Goal: Browse casually: Explore the website without a specific task or goal

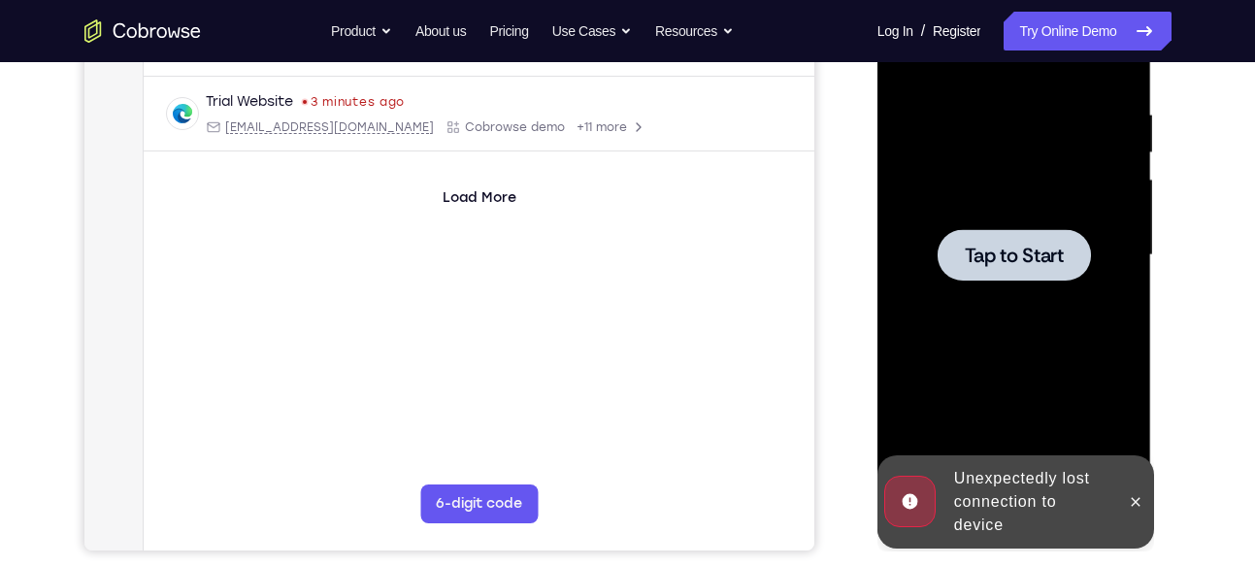
click at [954, 276] on div at bounding box center [1014, 254] width 153 height 51
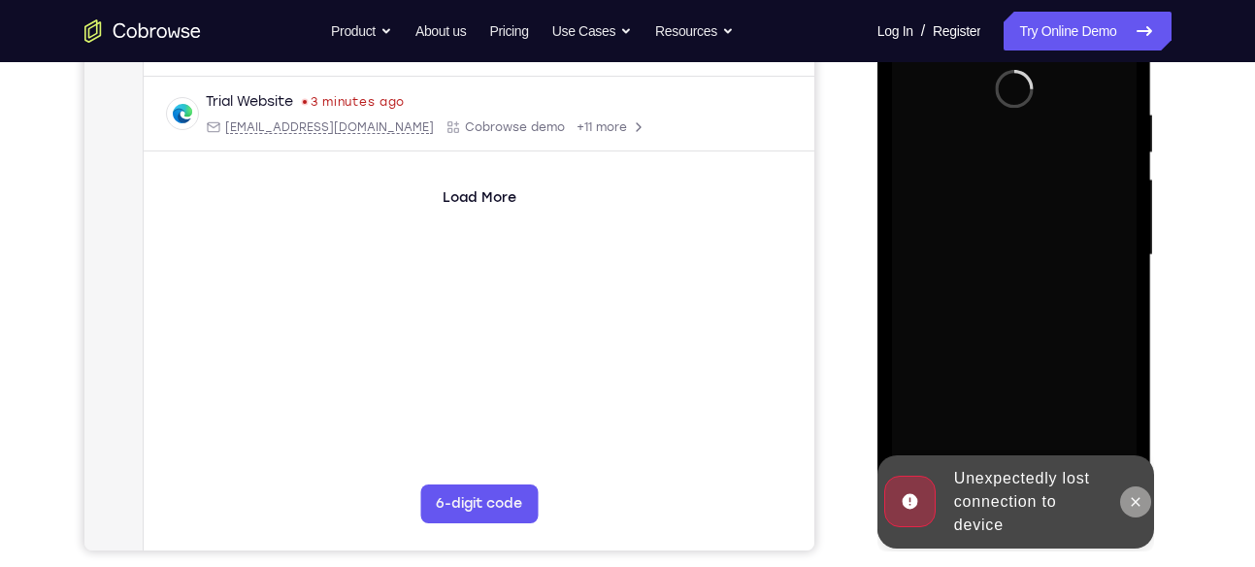
click at [1132, 502] on icon at bounding box center [1136, 502] width 16 height 16
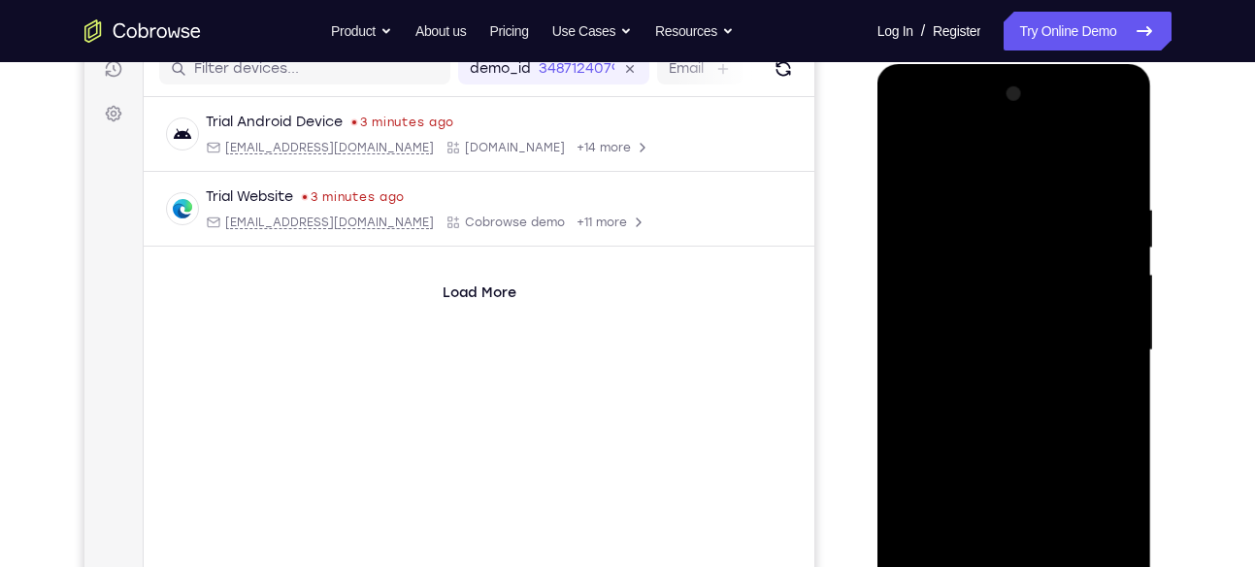
scroll to position [347, 0]
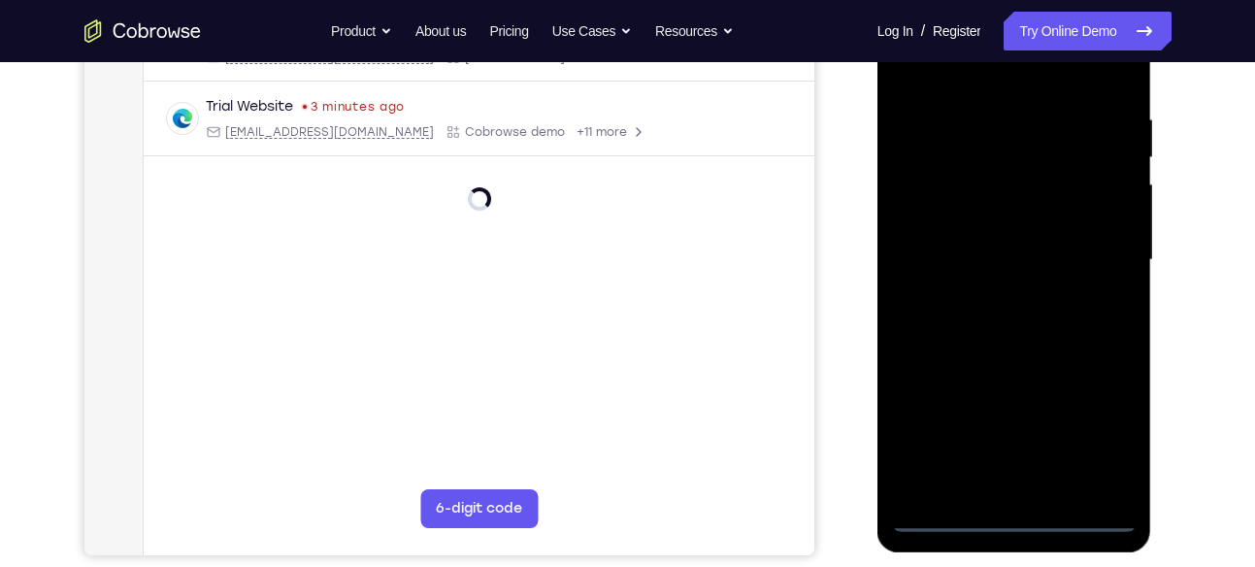
click at [1016, 517] on div at bounding box center [1014, 259] width 245 height 543
click at [1104, 432] on div at bounding box center [1014, 259] width 245 height 543
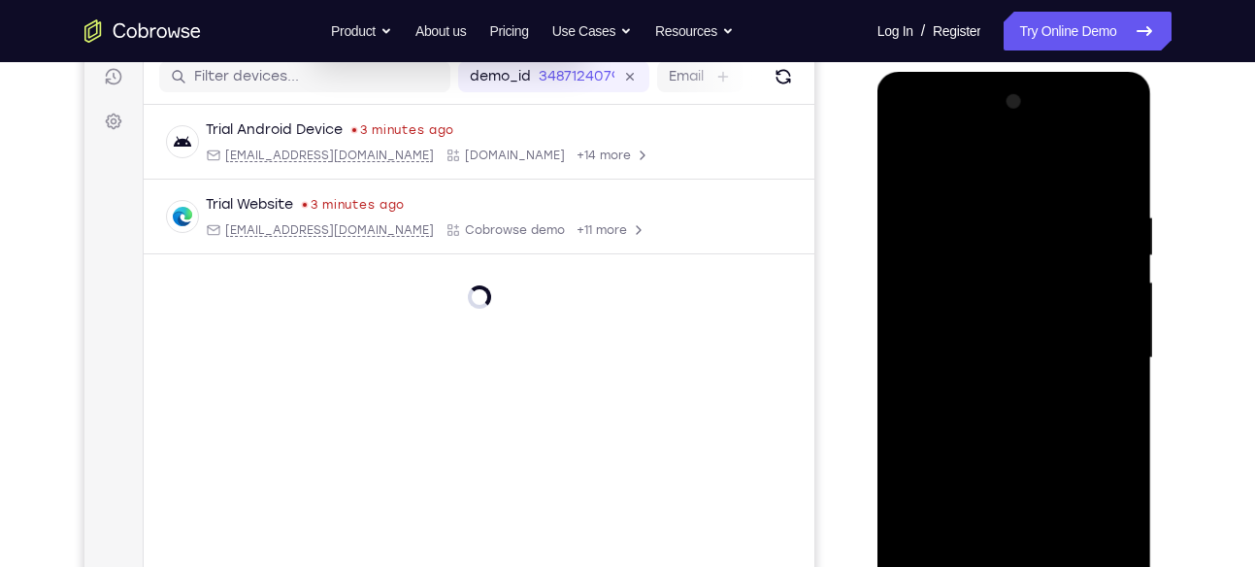
scroll to position [248, 0]
click at [913, 133] on div at bounding box center [1014, 358] width 245 height 543
click at [1091, 352] on div at bounding box center [1014, 358] width 245 height 543
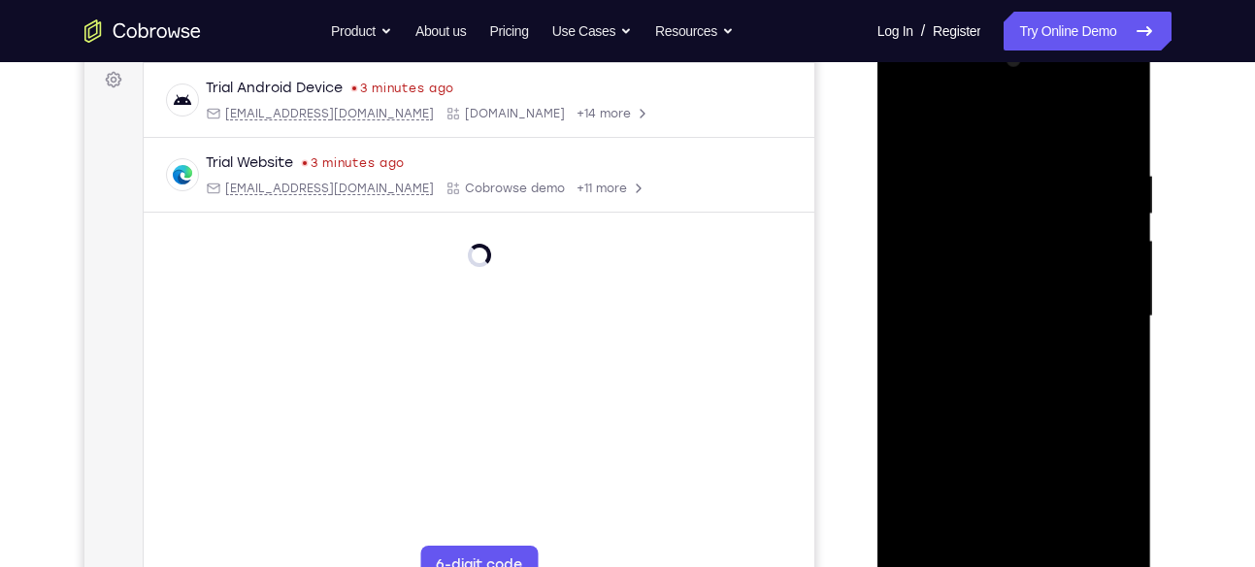
scroll to position [300, 0]
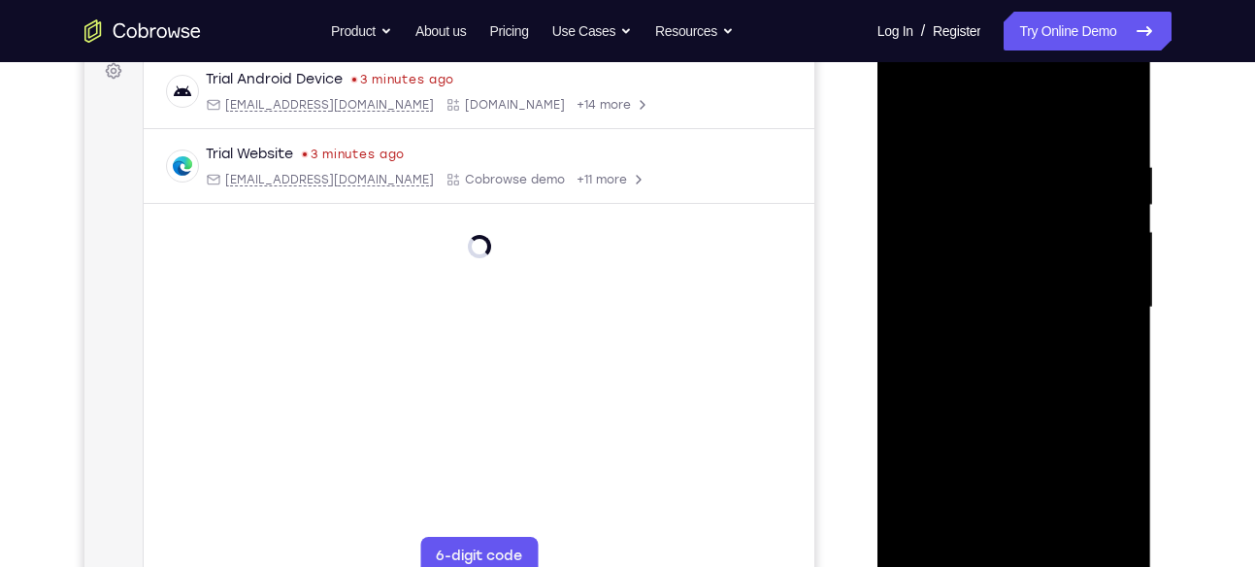
click at [1034, 536] on div at bounding box center [1014, 307] width 245 height 543
click at [970, 291] on div at bounding box center [1014, 307] width 245 height 543
click at [1118, 496] on div at bounding box center [1014, 307] width 245 height 543
click at [1010, 274] on div at bounding box center [1014, 307] width 245 height 543
click at [971, 311] on div at bounding box center [1014, 307] width 245 height 543
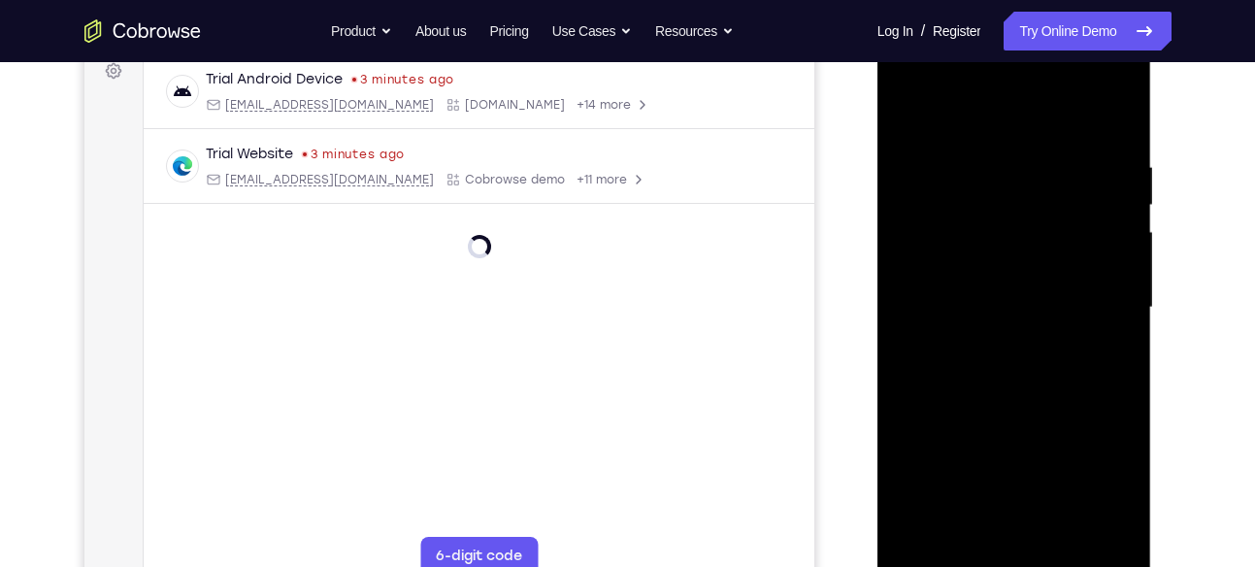
click at [948, 371] on div at bounding box center [1014, 307] width 245 height 543
click at [947, 372] on div at bounding box center [1014, 307] width 245 height 543
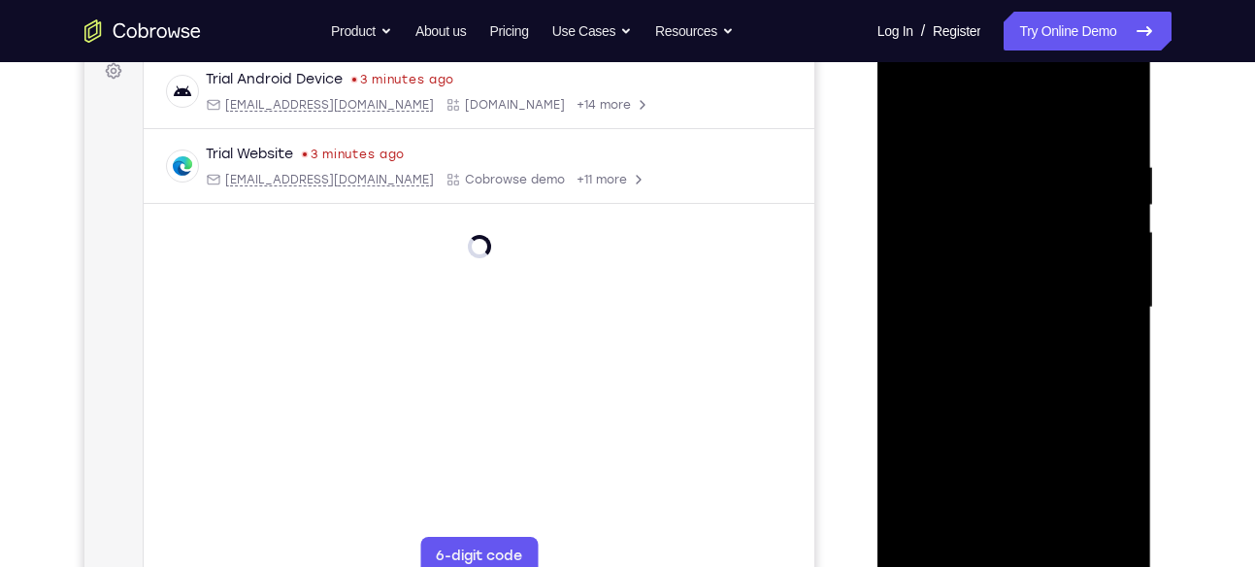
click at [1048, 397] on div at bounding box center [1014, 307] width 245 height 543
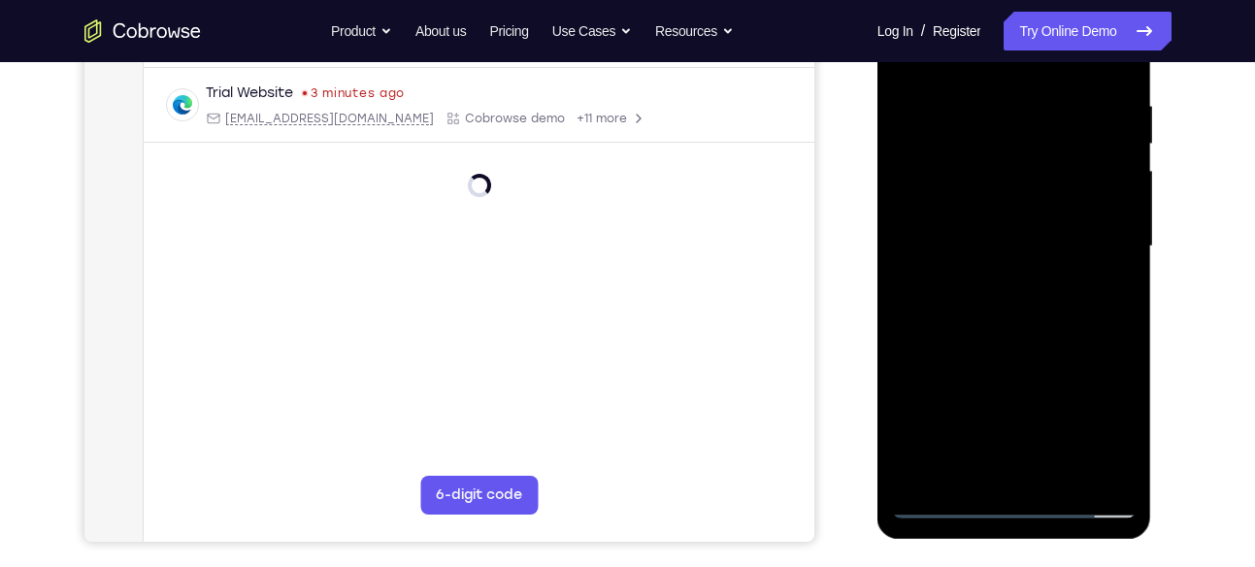
scroll to position [366, 0]
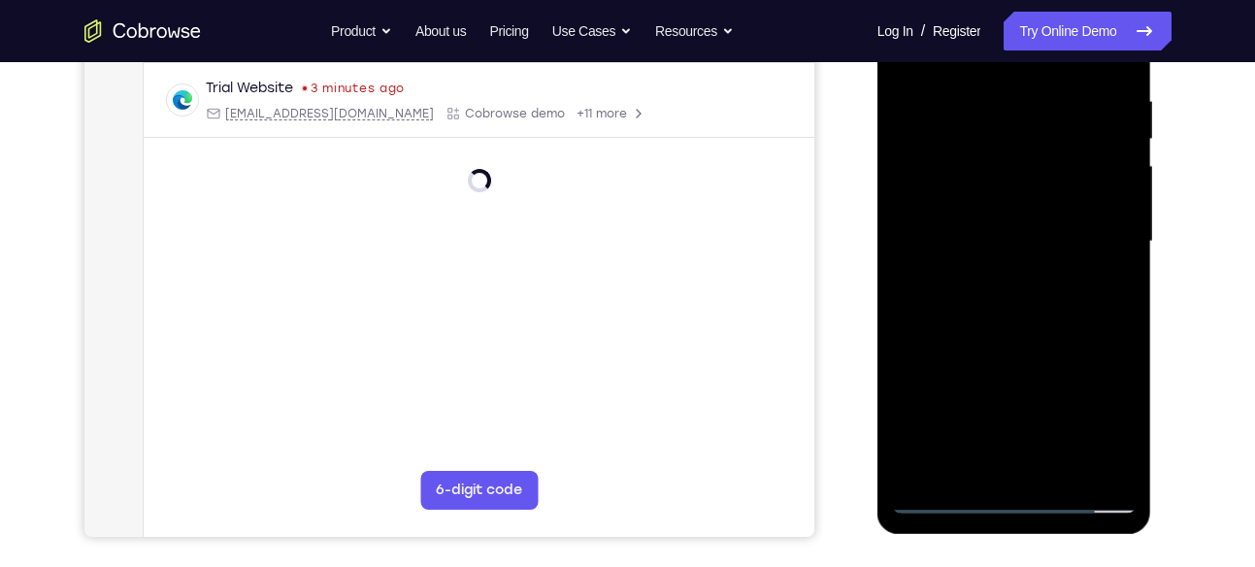
click at [1058, 471] on div at bounding box center [1014, 241] width 245 height 543
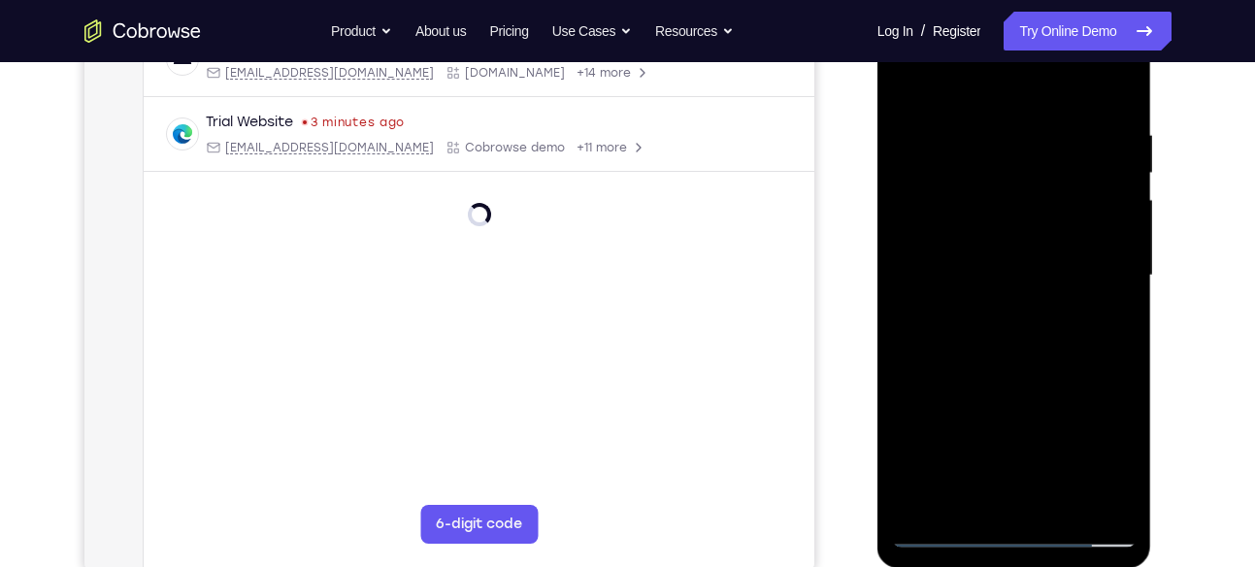
click at [1037, 379] on div at bounding box center [1014, 275] width 245 height 543
click at [1055, 236] on div at bounding box center [1014, 275] width 245 height 543
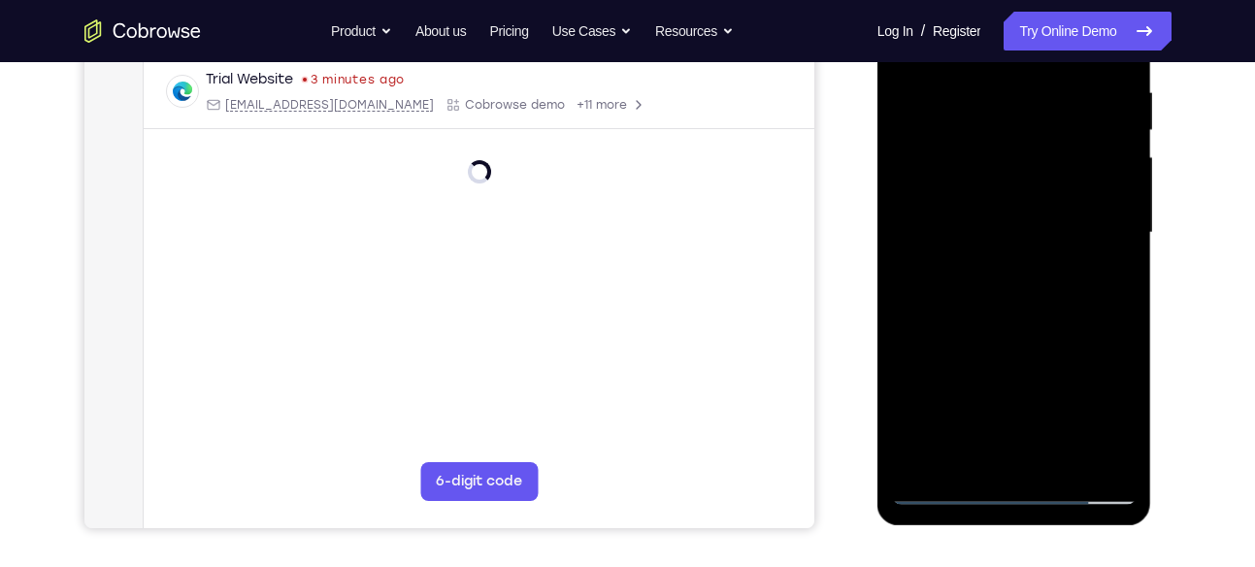
scroll to position [379, 0]
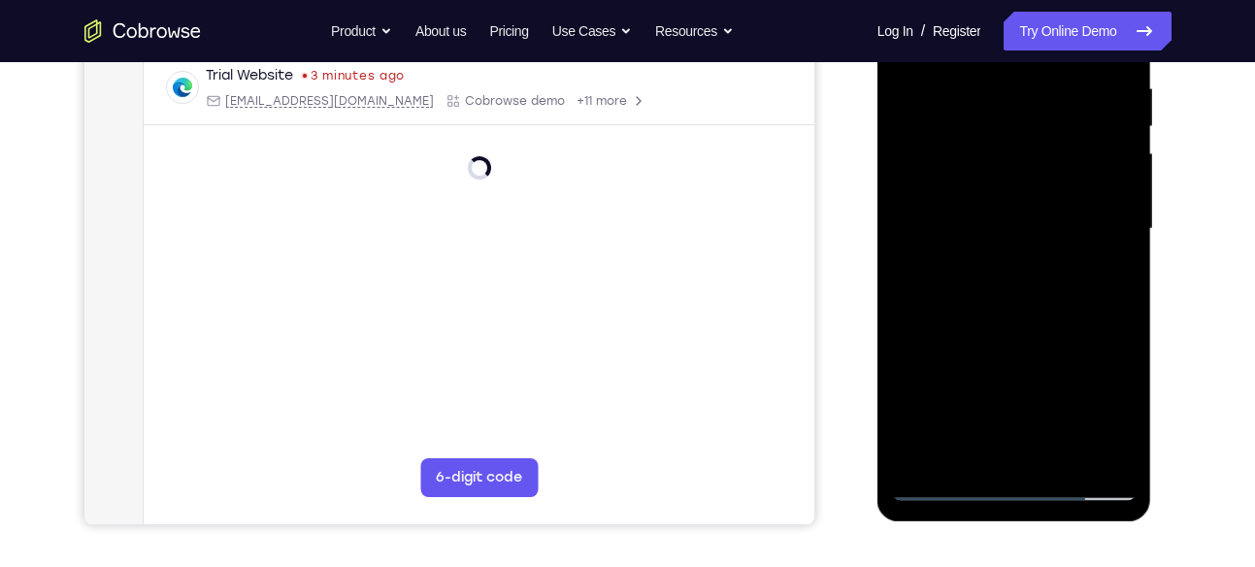
click at [1108, 278] on div at bounding box center [1014, 228] width 245 height 543
click at [1117, 279] on div at bounding box center [1014, 228] width 245 height 543
click at [969, 275] on div at bounding box center [1014, 228] width 245 height 543
click at [1118, 279] on div at bounding box center [1014, 228] width 245 height 543
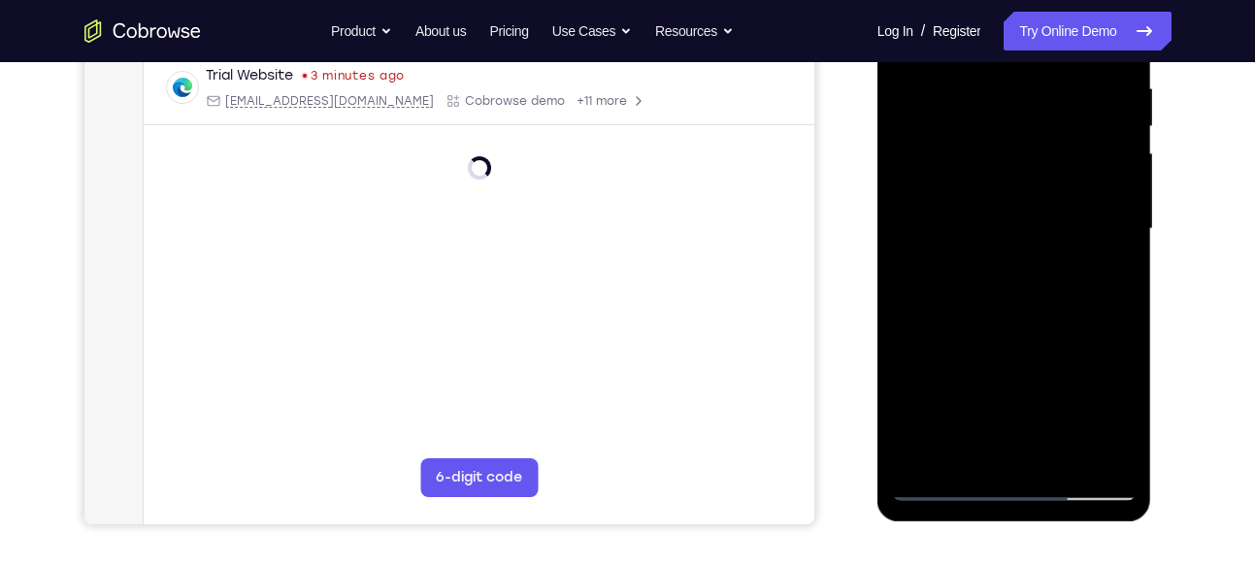
click at [1117, 416] on div at bounding box center [1014, 228] width 245 height 543
click at [968, 449] on div at bounding box center [1014, 228] width 245 height 543
click at [1070, 340] on div at bounding box center [1014, 228] width 245 height 543
click at [1106, 259] on div at bounding box center [1014, 228] width 245 height 543
click at [988, 185] on div at bounding box center [1014, 228] width 245 height 543
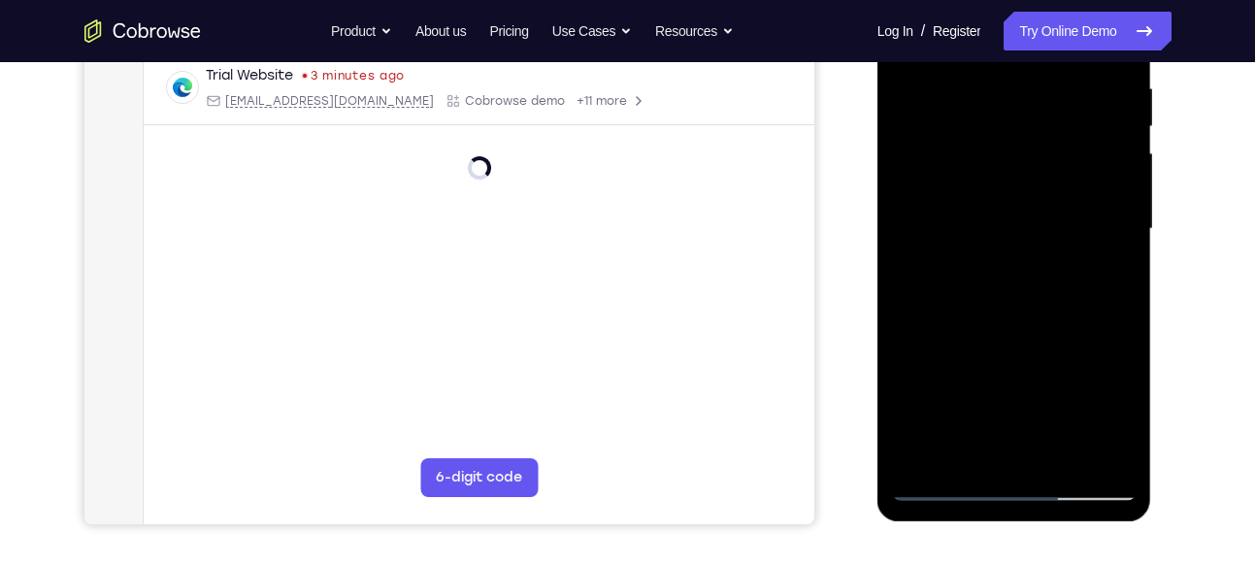
click at [1050, 364] on div at bounding box center [1014, 228] width 245 height 543
click at [1124, 417] on div at bounding box center [1014, 228] width 245 height 543
click at [1103, 285] on div at bounding box center [1014, 228] width 245 height 543
click at [1114, 277] on div at bounding box center [1014, 228] width 245 height 543
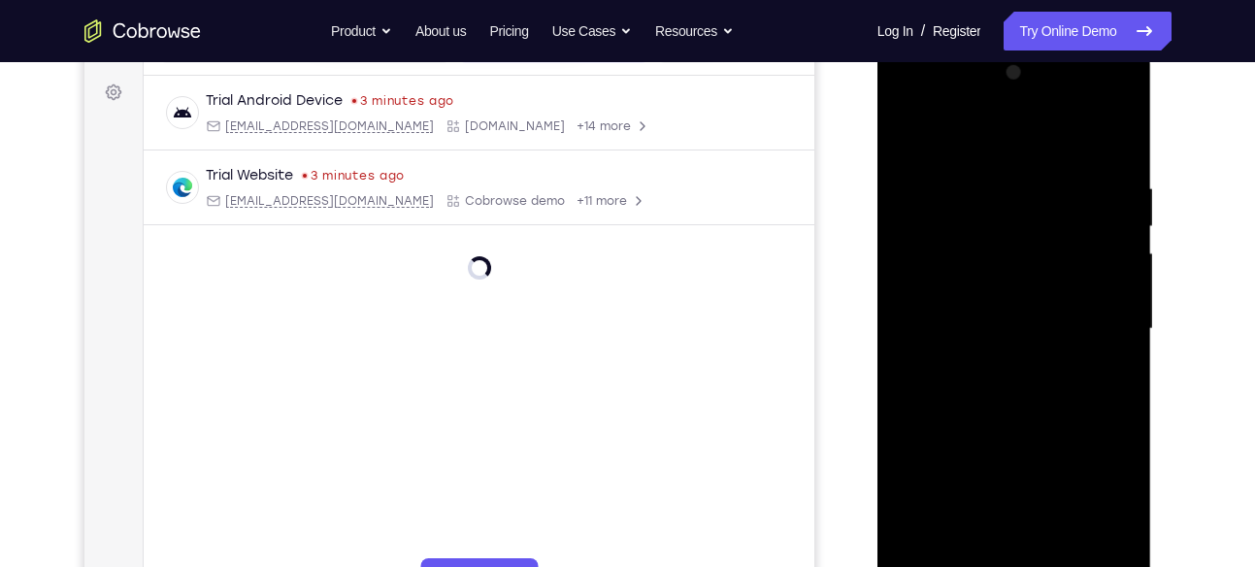
scroll to position [280, 0]
click at [907, 144] on div at bounding box center [1014, 327] width 245 height 543
click at [997, 331] on div at bounding box center [1014, 327] width 245 height 543
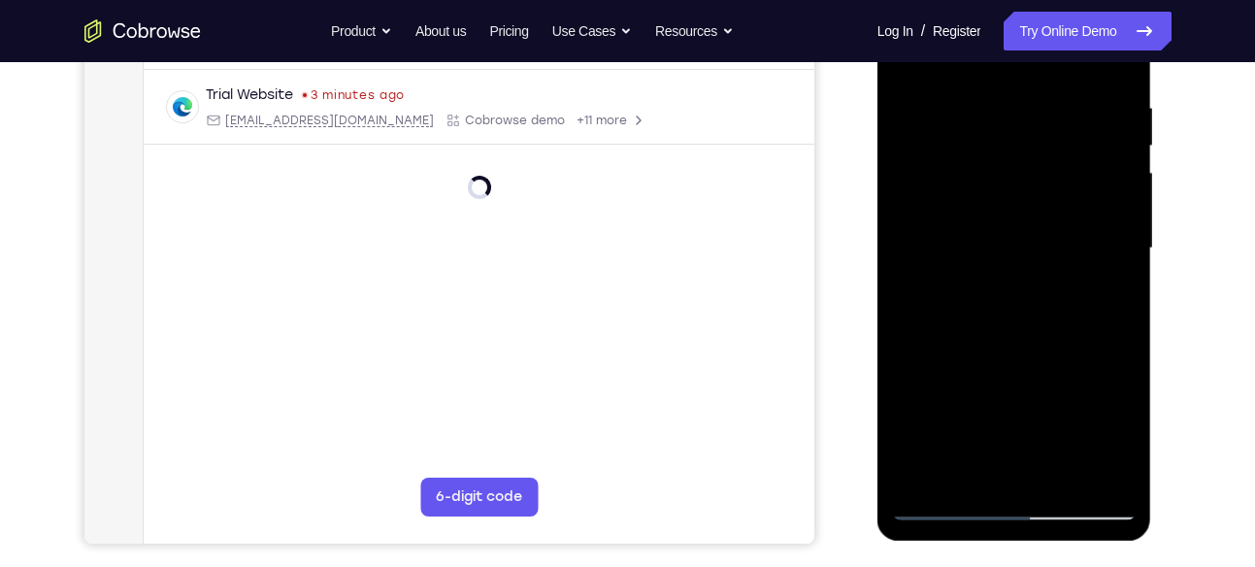
scroll to position [376, 0]
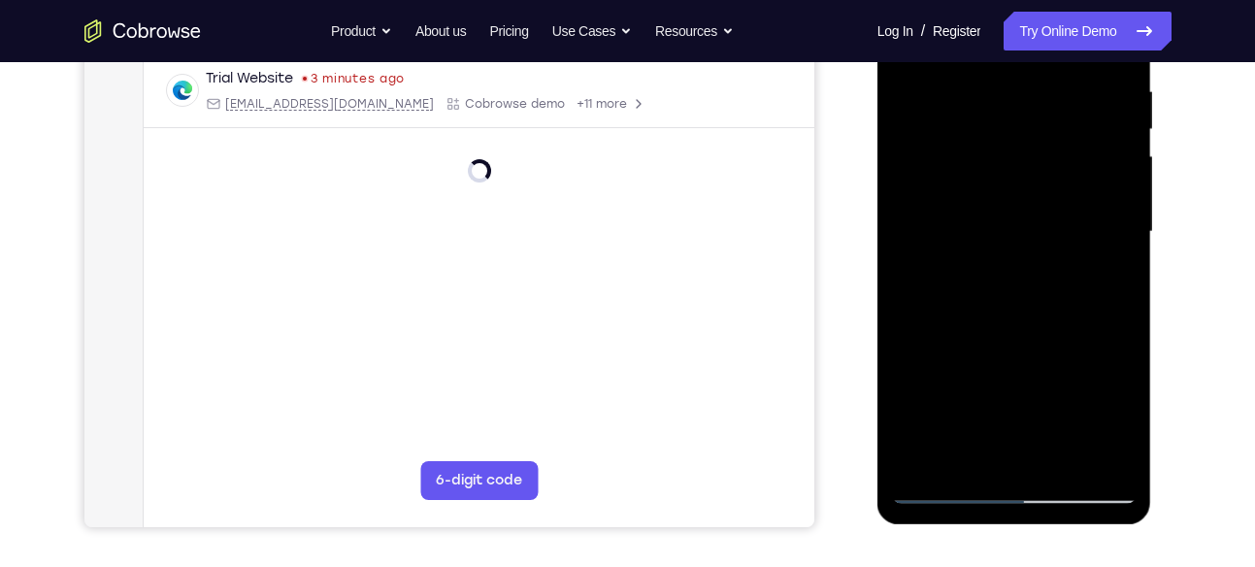
click at [1110, 280] on div at bounding box center [1014, 231] width 245 height 543
click at [1109, 285] on div at bounding box center [1014, 231] width 245 height 543
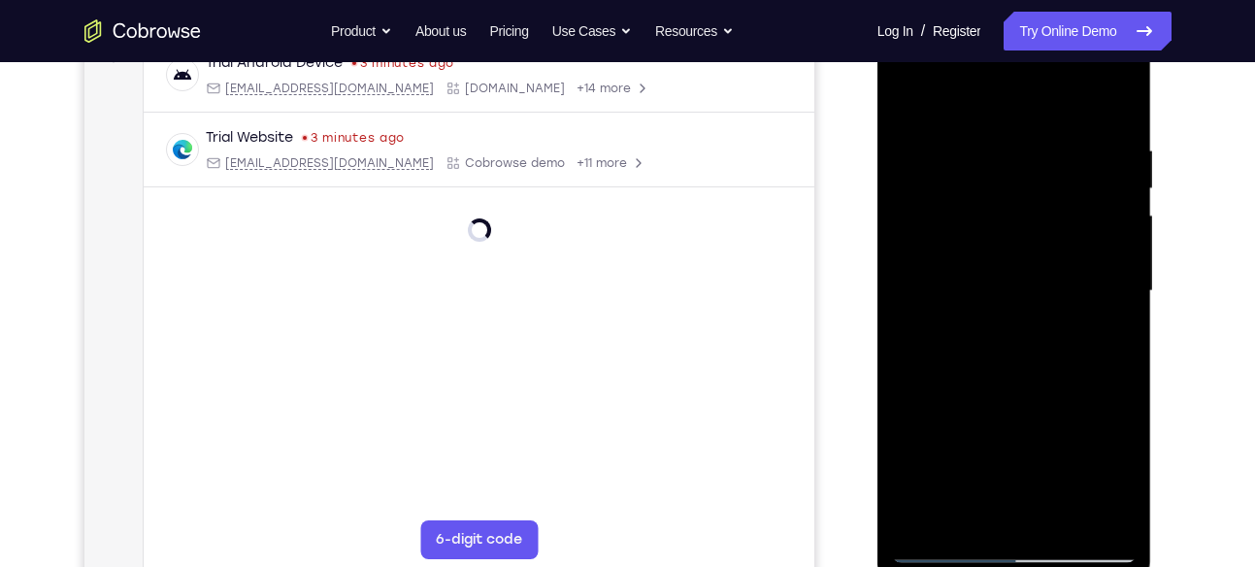
scroll to position [317, 0]
drag, startPoint x: 1123, startPoint y: 483, endPoint x: 906, endPoint y: 95, distance: 444.5
click at [906, 95] on div at bounding box center [1014, 289] width 245 height 543
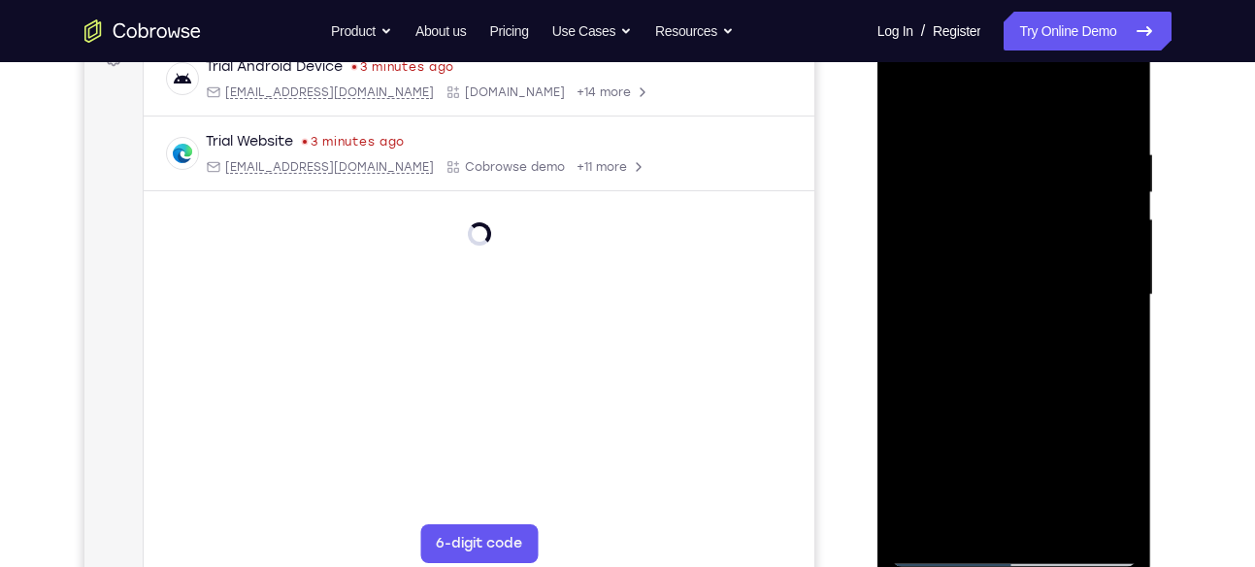
click at [913, 92] on div at bounding box center [1014, 294] width 245 height 543
drag, startPoint x: 1011, startPoint y: 145, endPoint x: 981, endPoint y: 413, distance: 270.5
click at [981, 413] on div at bounding box center [1014, 294] width 245 height 543
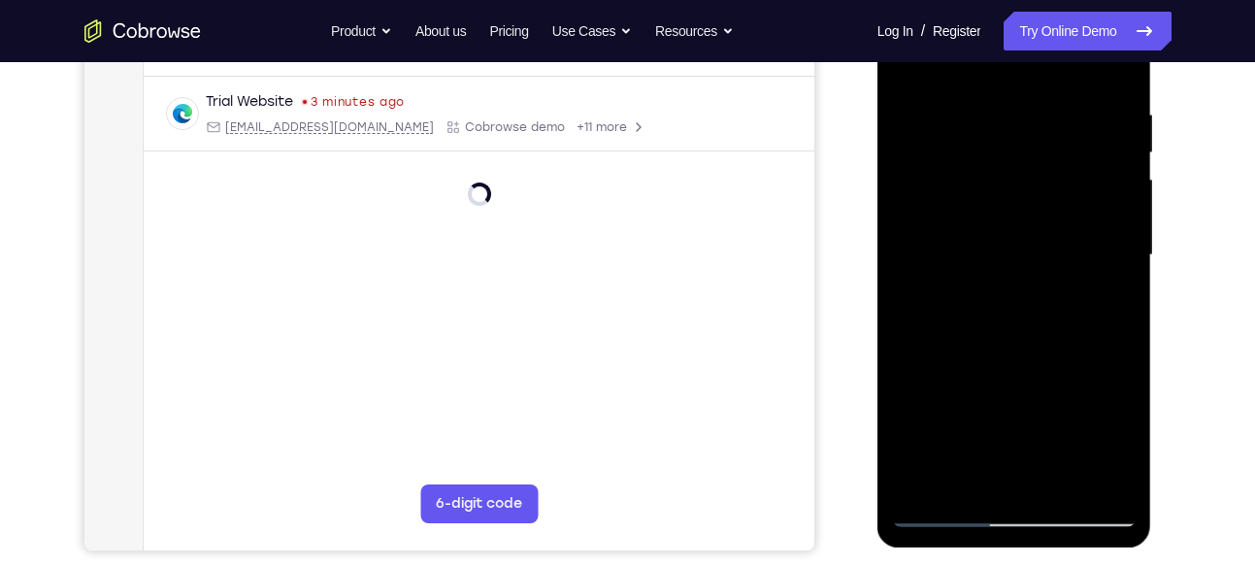
scroll to position [371, 0]
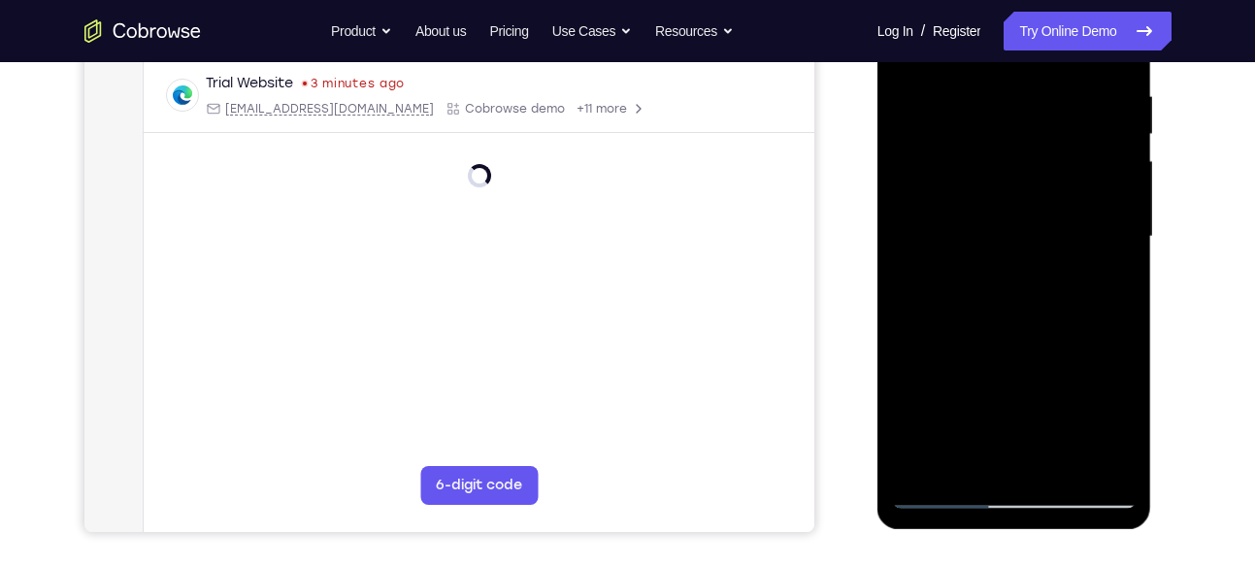
click at [1065, 466] on div at bounding box center [1014, 236] width 245 height 543
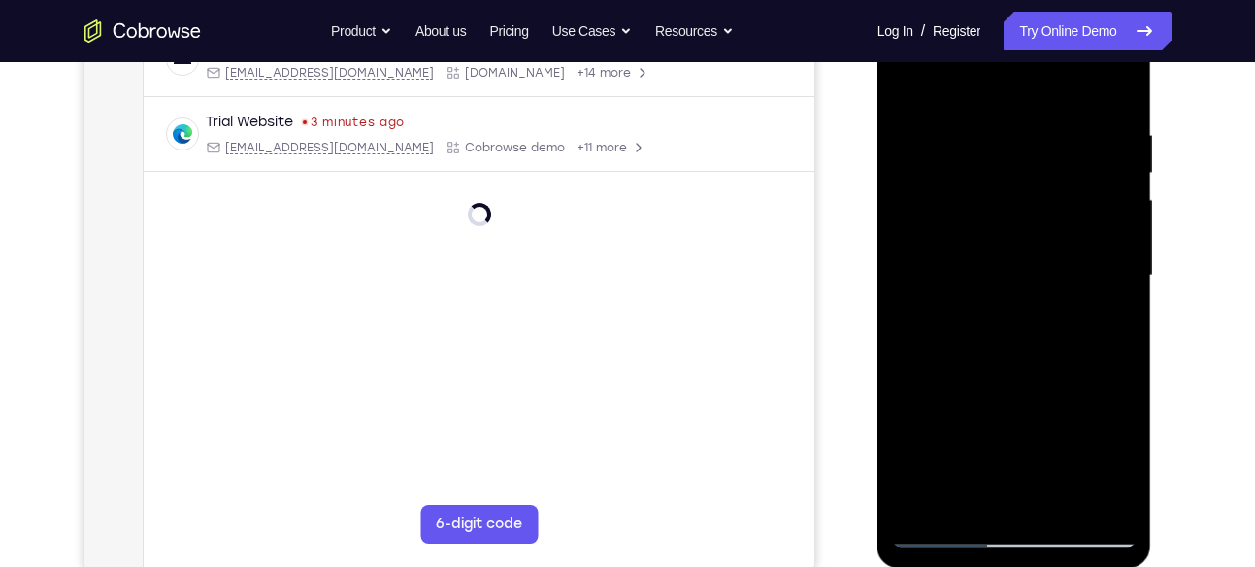
scroll to position [331, 0]
click at [913, 74] on div at bounding box center [1014, 276] width 245 height 543
drag, startPoint x: 1052, startPoint y: 151, endPoint x: 1033, endPoint y: 366, distance: 215.4
click at [1033, 366] on div at bounding box center [1014, 276] width 245 height 543
drag, startPoint x: 1102, startPoint y: 145, endPoint x: 950, endPoint y: 153, distance: 151.7
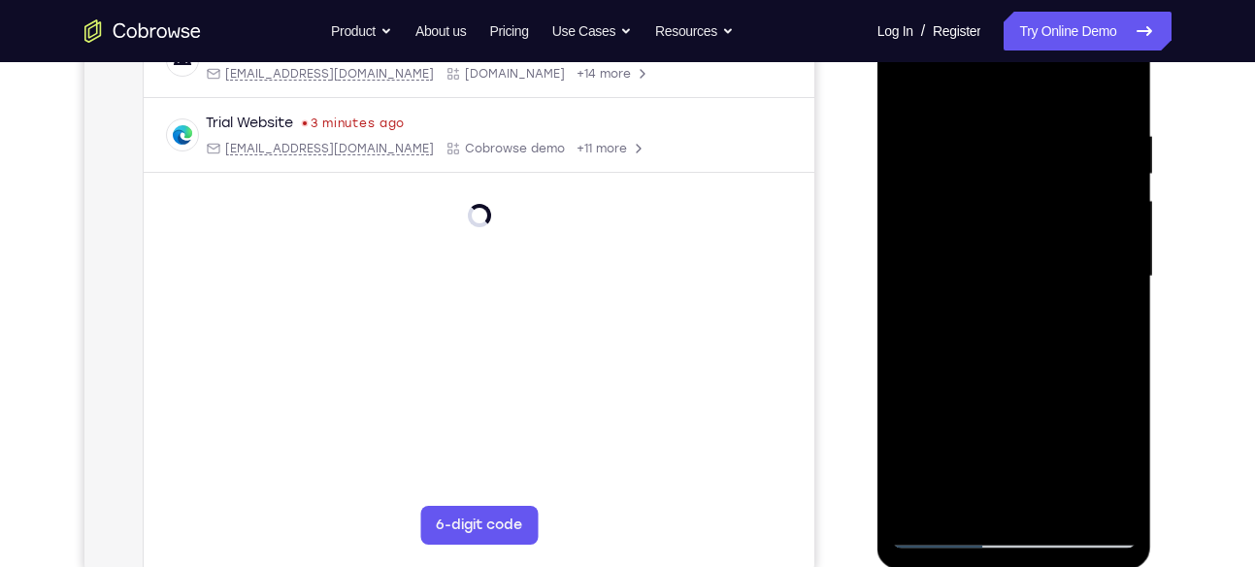
click at [950, 153] on div at bounding box center [1014, 276] width 245 height 543
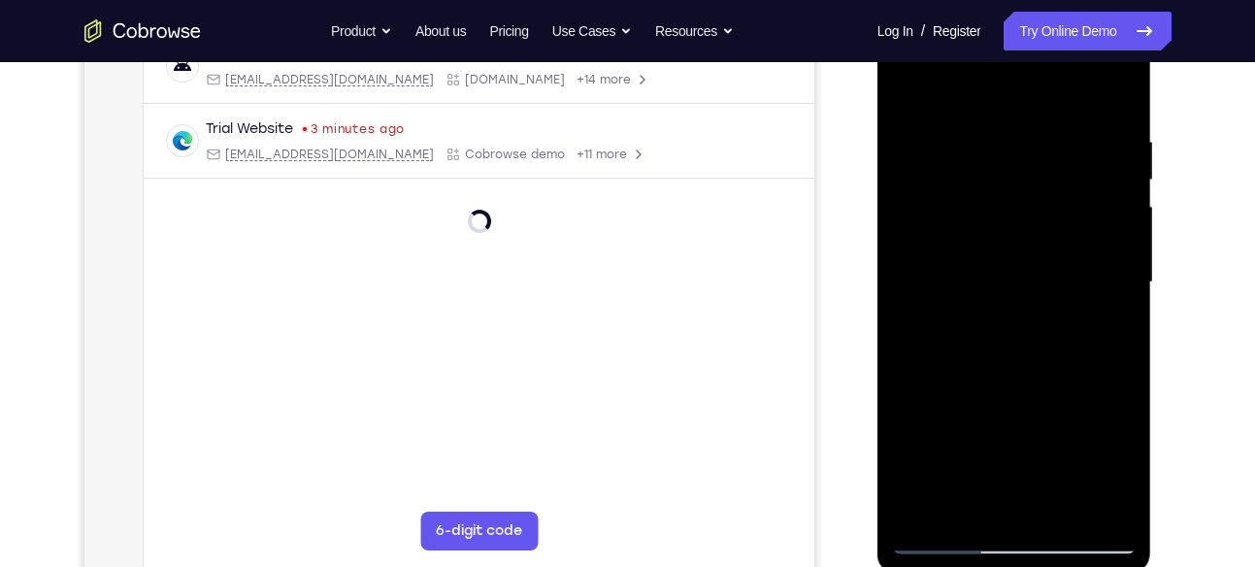
scroll to position [313, 0]
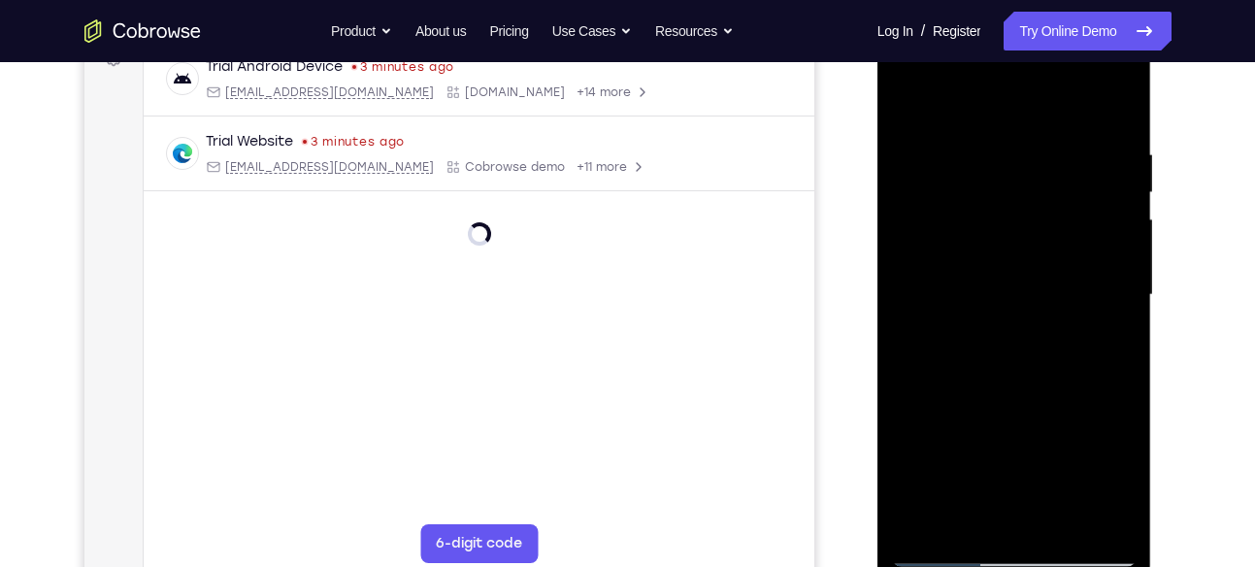
drag, startPoint x: 1094, startPoint y: 162, endPoint x: 908, endPoint y: 161, distance: 185.4
click at [908, 161] on div at bounding box center [1014, 294] width 245 height 543
drag, startPoint x: 1100, startPoint y: 166, endPoint x: 926, endPoint y: 190, distance: 175.4
click at [926, 190] on div at bounding box center [1014, 294] width 245 height 543
drag, startPoint x: 1030, startPoint y: 472, endPoint x: 1065, endPoint y: 84, distance: 388.8
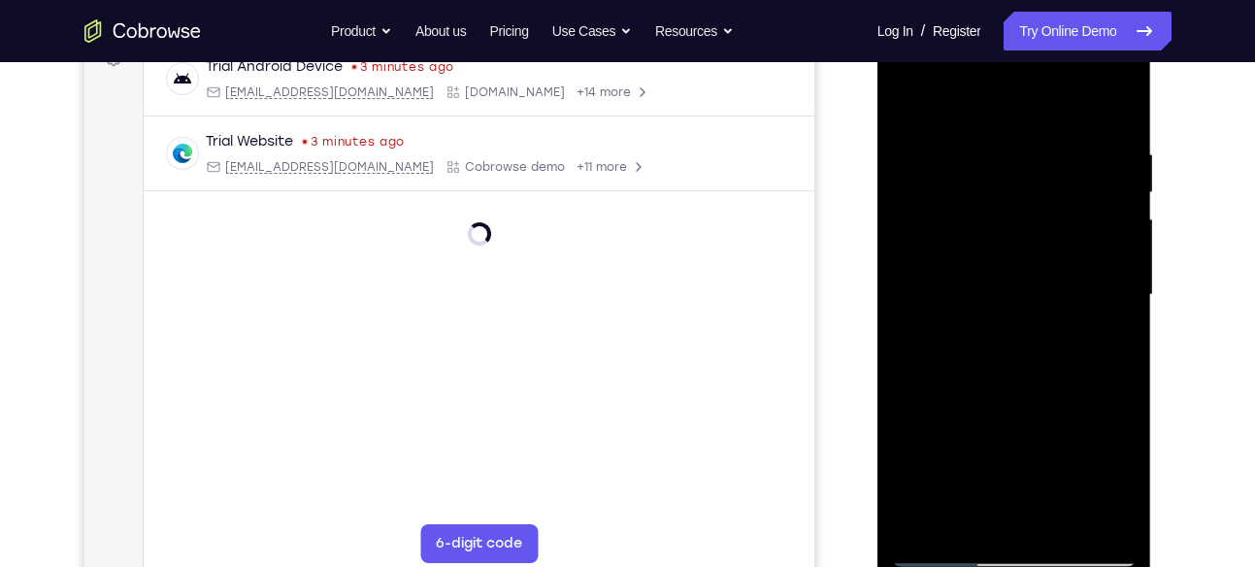
click at [1065, 84] on div at bounding box center [1014, 294] width 245 height 543
drag, startPoint x: 1037, startPoint y: 455, endPoint x: 1049, endPoint y: 215, distance: 240.0
click at [1049, 215] on div at bounding box center [1014, 294] width 245 height 543
drag, startPoint x: 1031, startPoint y: 443, endPoint x: 1033, endPoint y: 157, distance: 285.3
click at [1033, 157] on div at bounding box center [1014, 294] width 245 height 543
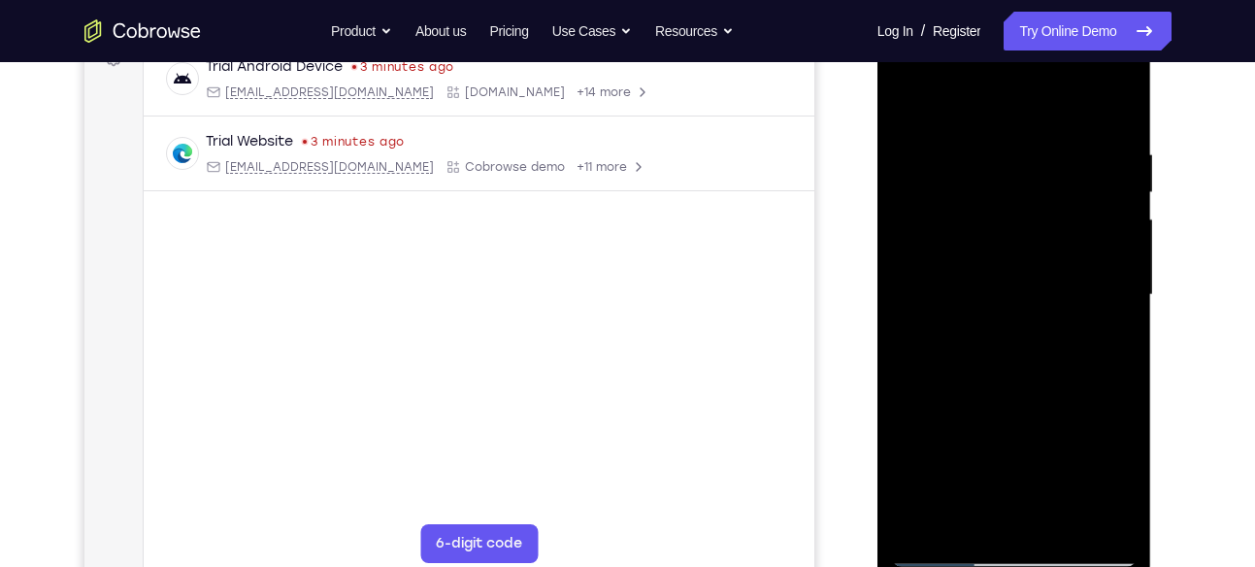
drag, startPoint x: 1032, startPoint y: 475, endPoint x: 1019, endPoint y: 206, distance: 269.1
click at [1019, 206] on div at bounding box center [1014, 294] width 245 height 543
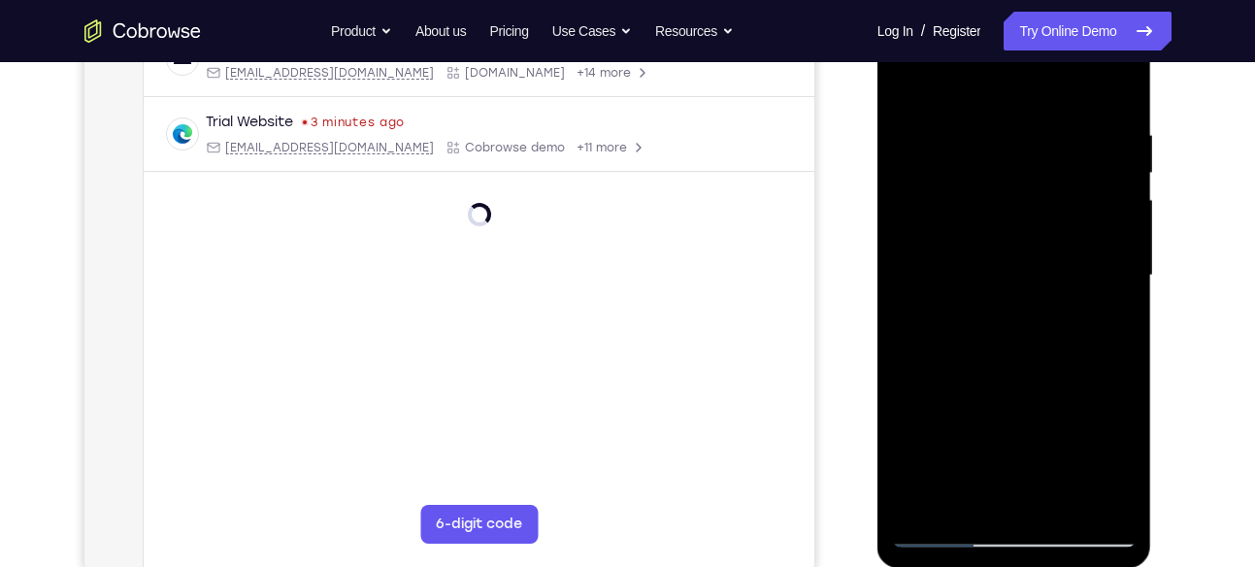
scroll to position [338, 0]
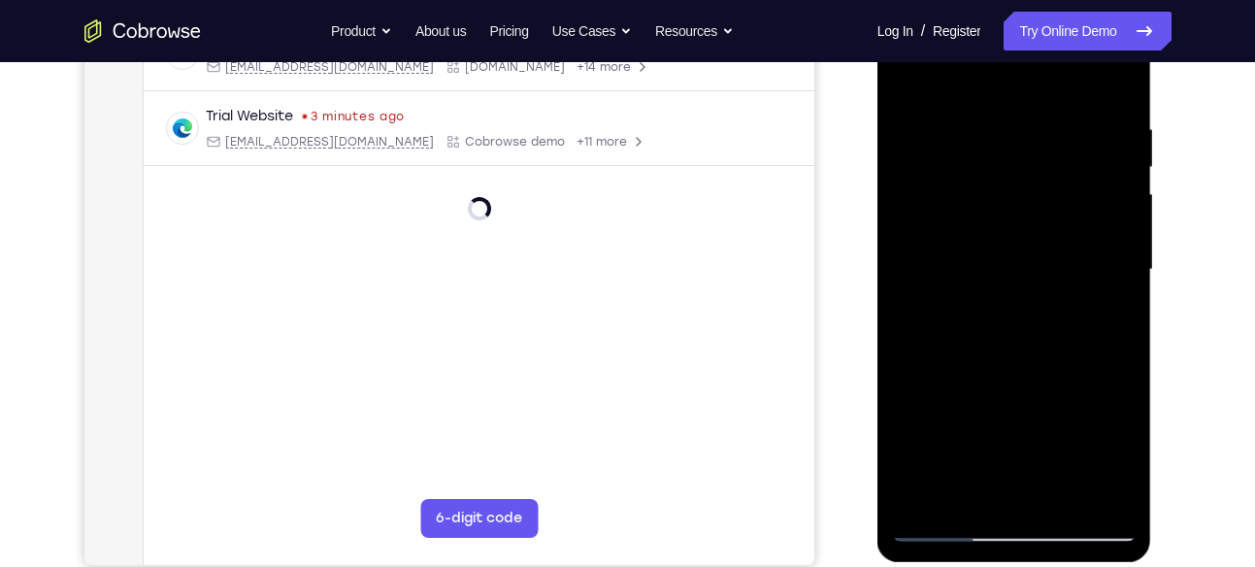
drag, startPoint x: 1004, startPoint y: 391, endPoint x: 1028, endPoint y: 150, distance: 241.9
click at [1028, 150] on div at bounding box center [1014, 269] width 245 height 543
drag, startPoint x: 1044, startPoint y: 445, endPoint x: 1011, endPoint y: 170, distance: 277.6
click at [1011, 170] on div at bounding box center [1014, 269] width 245 height 543
drag, startPoint x: 1033, startPoint y: 400, endPoint x: 1032, endPoint y: 134, distance: 265.9
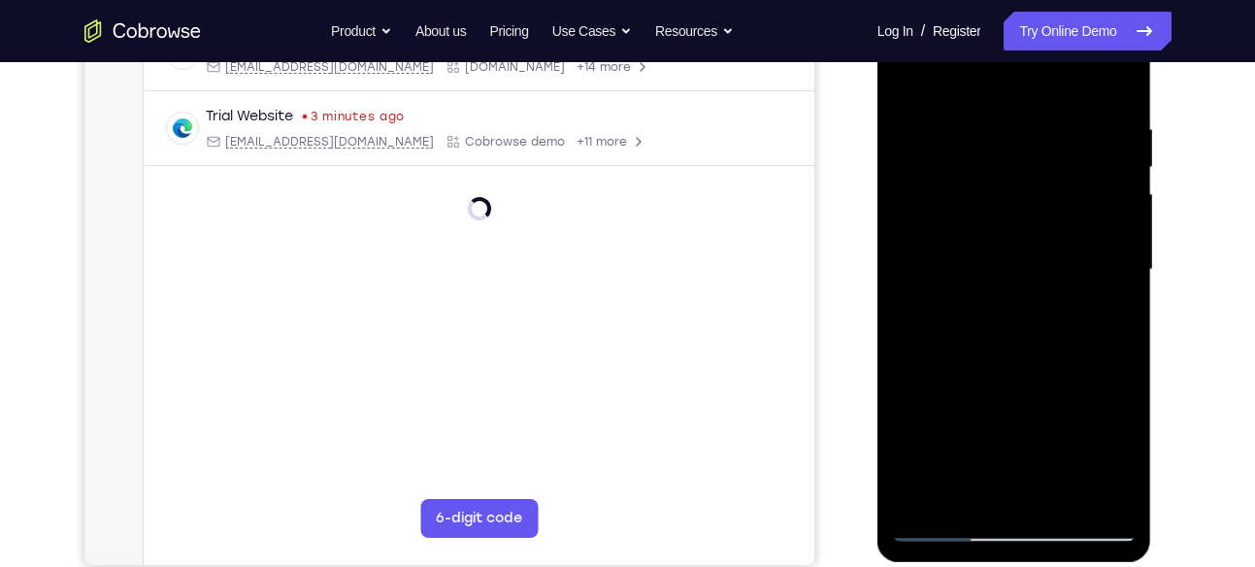
click at [1032, 134] on div at bounding box center [1014, 269] width 245 height 543
drag, startPoint x: 1010, startPoint y: 438, endPoint x: 1014, endPoint y: 92, distance: 345.5
click at [1014, 92] on div at bounding box center [1014, 269] width 245 height 543
drag, startPoint x: 1032, startPoint y: 145, endPoint x: 1012, endPoint y: 427, distance: 283.1
click at [1012, 427] on div at bounding box center [1014, 269] width 245 height 543
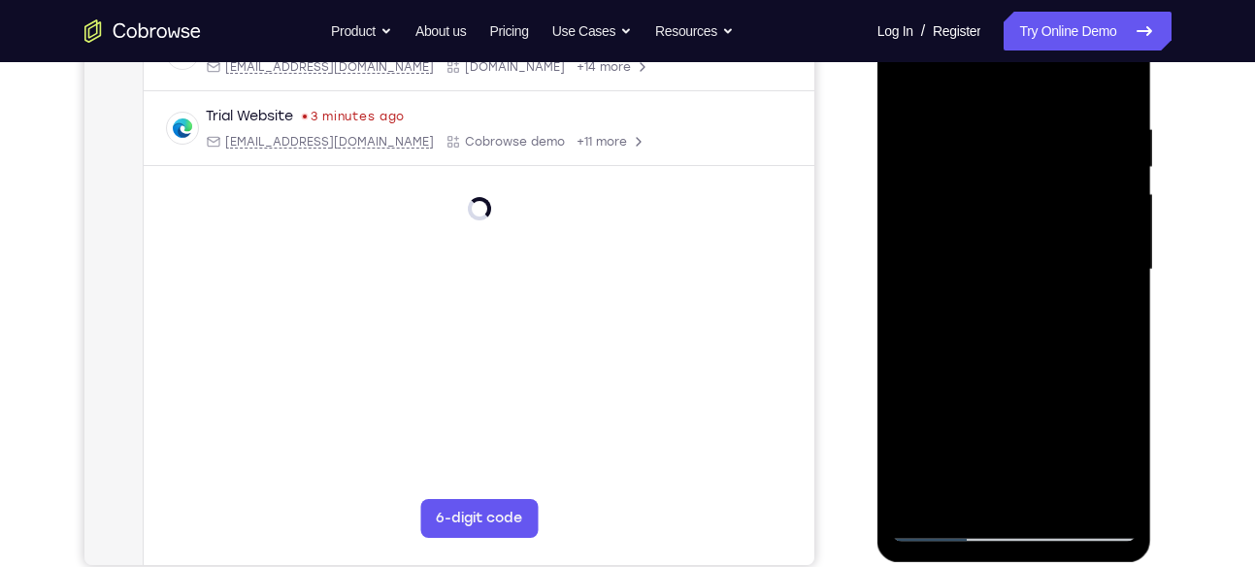
drag, startPoint x: 1019, startPoint y: 210, endPoint x: 1005, endPoint y: 416, distance: 207.2
click at [1005, 416] on div at bounding box center [1014, 269] width 245 height 543
drag, startPoint x: 1025, startPoint y: 183, endPoint x: 1037, endPoint y: 389, distance: 206.1
click at [1037, 389] on div at bounding box center [1014, 269] width 245 height 543
drag, startPoint x: 1081, startPoint y: 180, endPoint x: 1032, endPoint y: 425, distance: 250.5
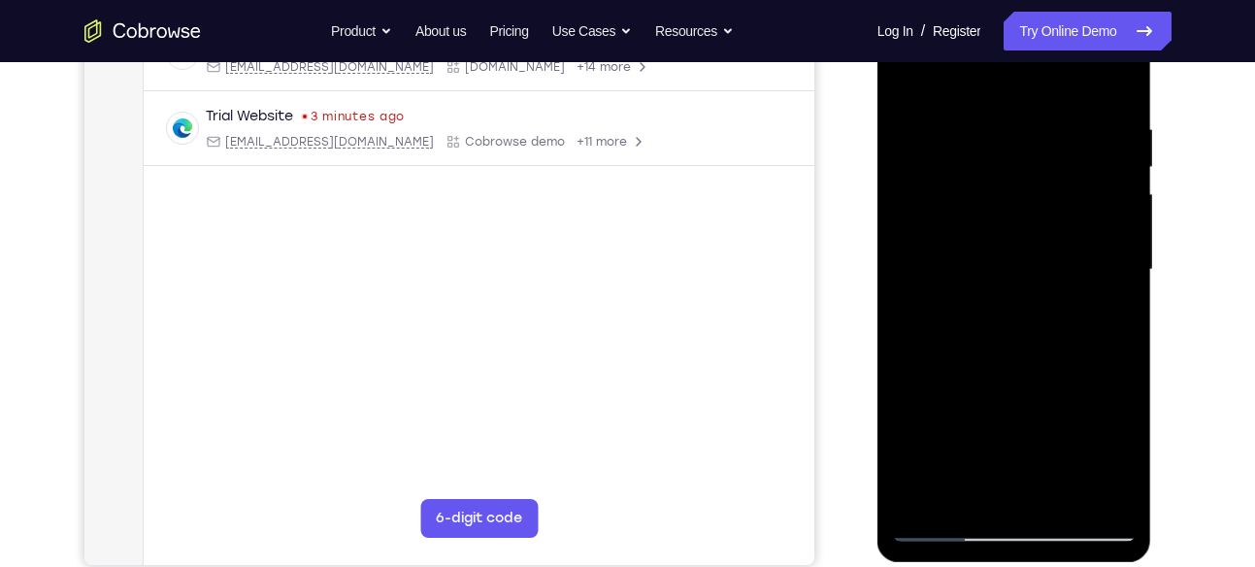
click at [1032, 425] on div at bounding box center [1014, 269] width 245 height 543
drag, startPoint x: 1033, startPoint y: 229, endPoint x: 995, endPoint y: 437, distance: 211.1
click at [995, 437] on div at bounding box center [1014, 269] width 245 height 543
drag, startPoint x: 1045, startPoint y: 204, endPoint x: 1047, endPoint y: 422, distance: 218.4
click at [1047, 422] on div at bounding box center [1014, 269] width 245 height 543
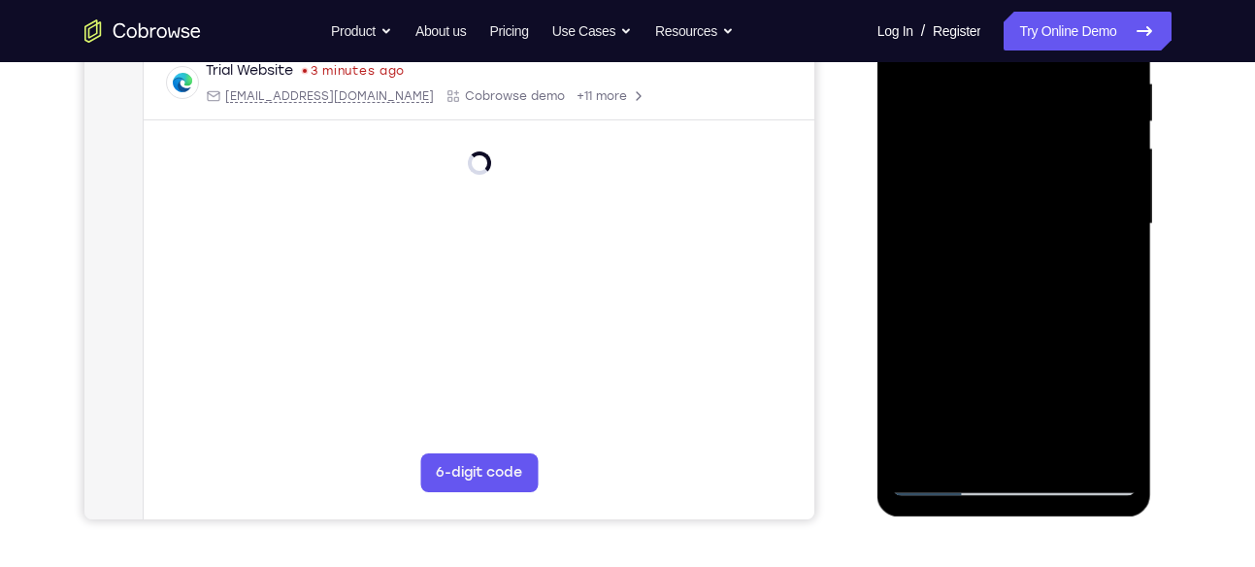
scroll to position [387, 0]
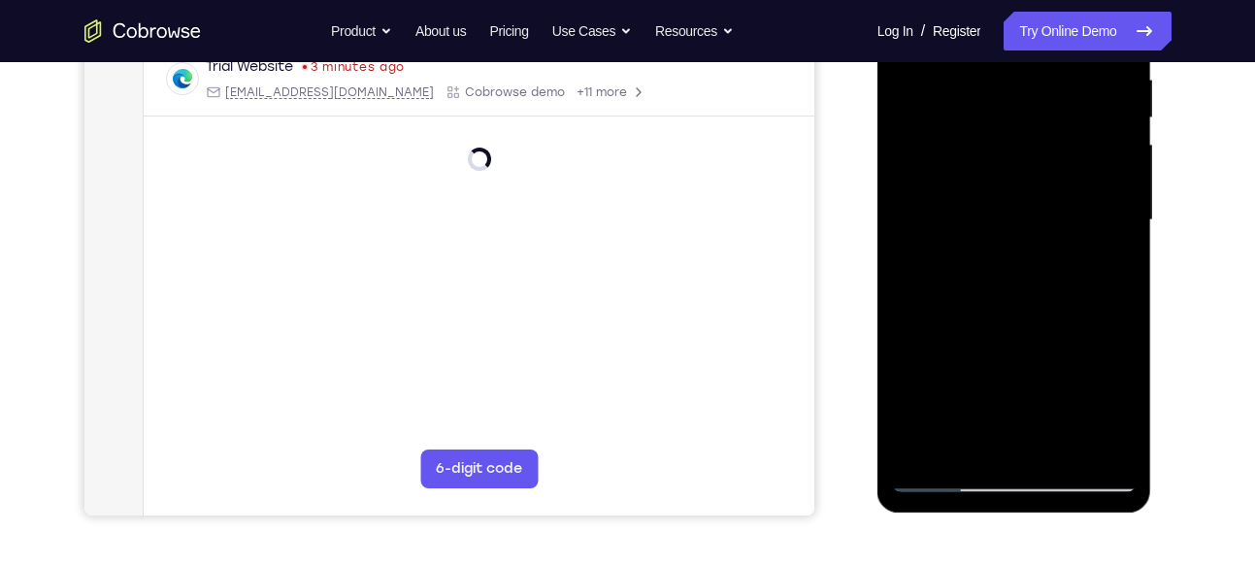
drag, startPoint x: 1027, startPoint y: 391, endPoint x: 1037, endPoint y: 164, distance: 227.4
click at [1037, 164] on div at bounding box center [1014, 220] width 245 height 543
drag, startPoint x: 1041, startPoint y: 407, endPoint x: 1015, endPoint y: 221, distance: 187.2
click at [1015, 221] on div at bounding box center [1014, 220] width 245 height 543
drag, startPoint x: 988, startPoint y: 378, endPoint x: 991, endPoint y: 163, distance: 214.5
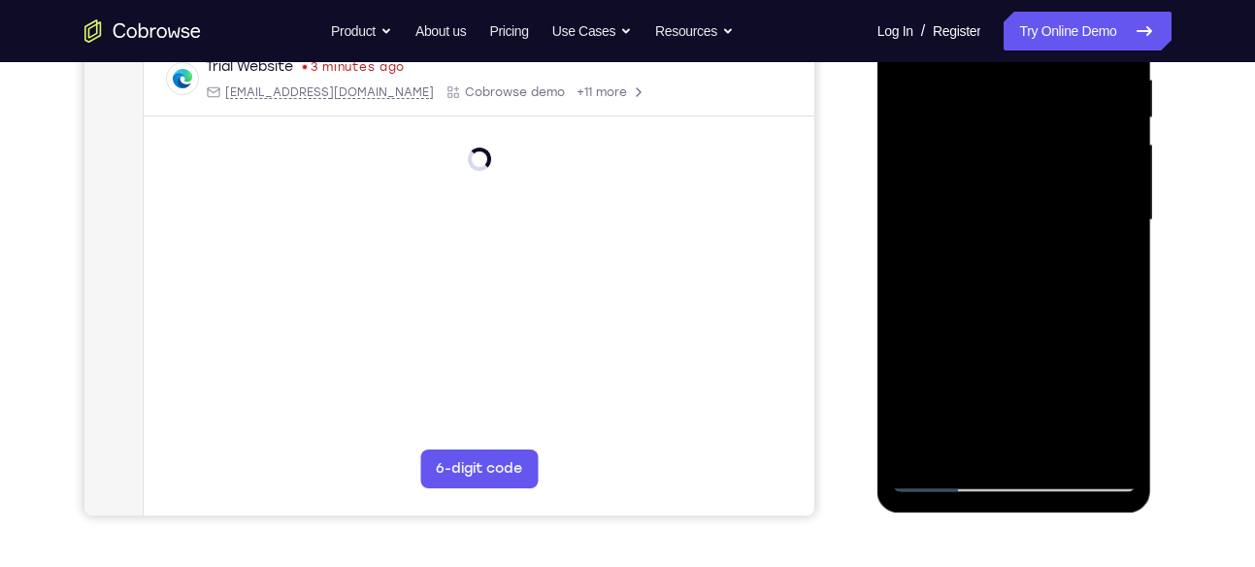
click at [991, 163] on div at bounding box center [1014, 220] width 245 height 543
drag, startPoint x: 991, startPoint y: 380, endPoint x: 1003, endPoint y: 242, distance: 139.3
click at [1003, 242] on div at bounding box center [1014, 220] width 245 height 543
drag, startPoint x: 1027, startPoint y: 369, endPoint x: 1047, endPoint y: 216, distance: 153.7
click at [1047, 216] on div at bounding box center [1014, 220] width 245 height 543
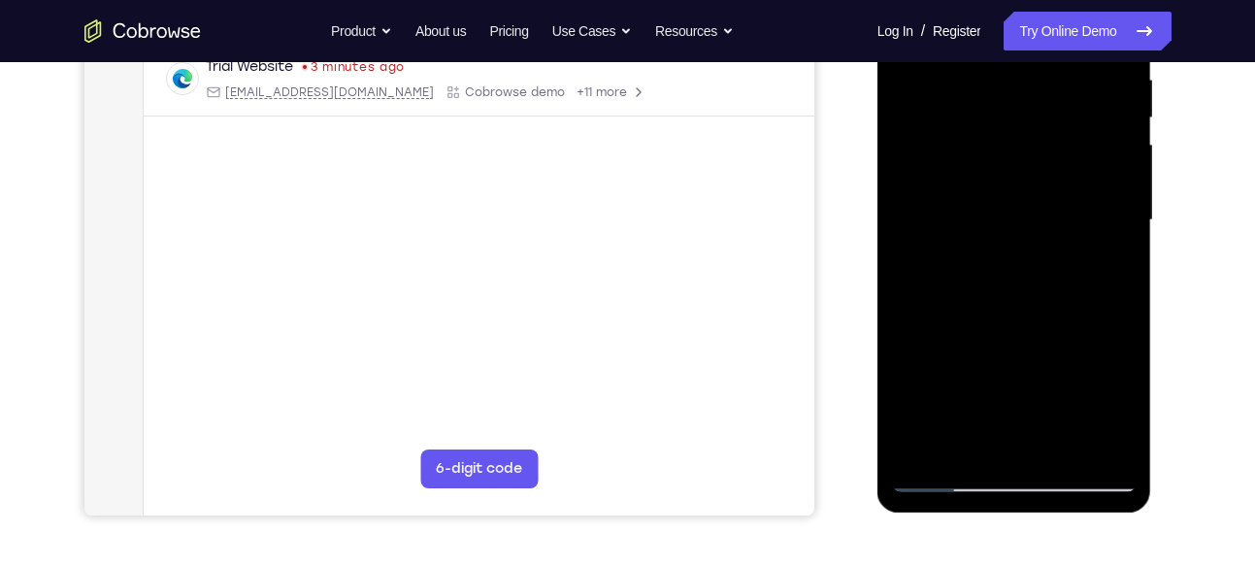
drag, startPoint x: 1071, startPoint y: 281, endPoint x: 1074, endPoint y: 234, distance: 47.6
click at [1074, 234] on div at bounding box center [1014, 220] width 245 height 543
click at [1123, 181] on div at bounding box center [1014, 220] width 245 height 543
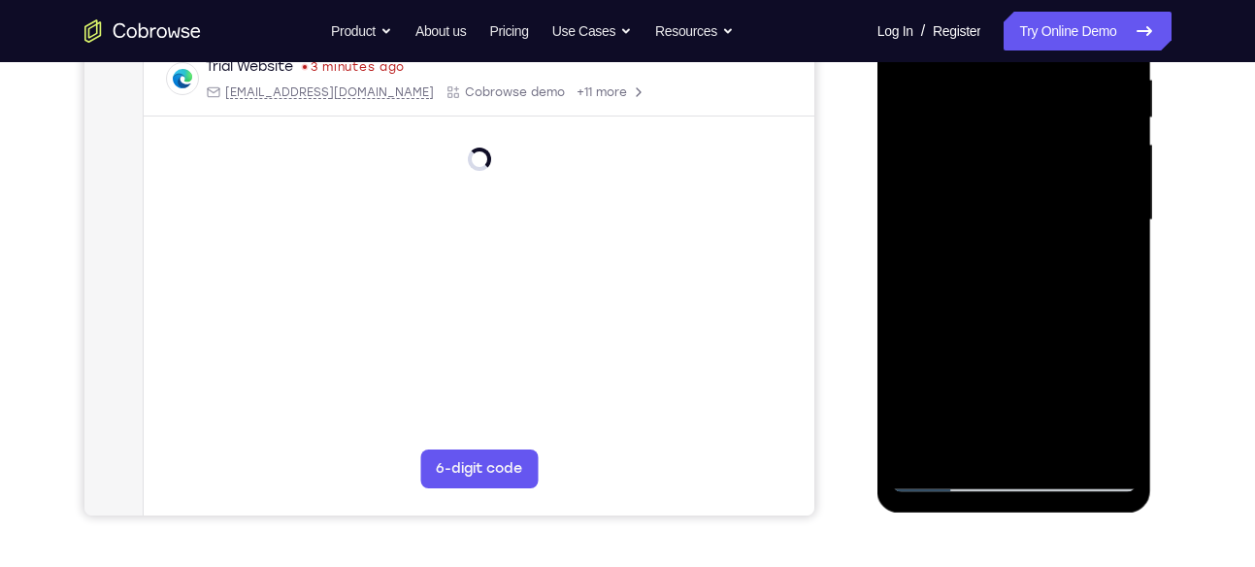
click at [1123, 181] on div at bounding box center [1014, 220] width 245 height 543
drag, startPoint x: 972, startPoint y: 418, endPoint x: 993, endPoint y: 247, distance: 172.0
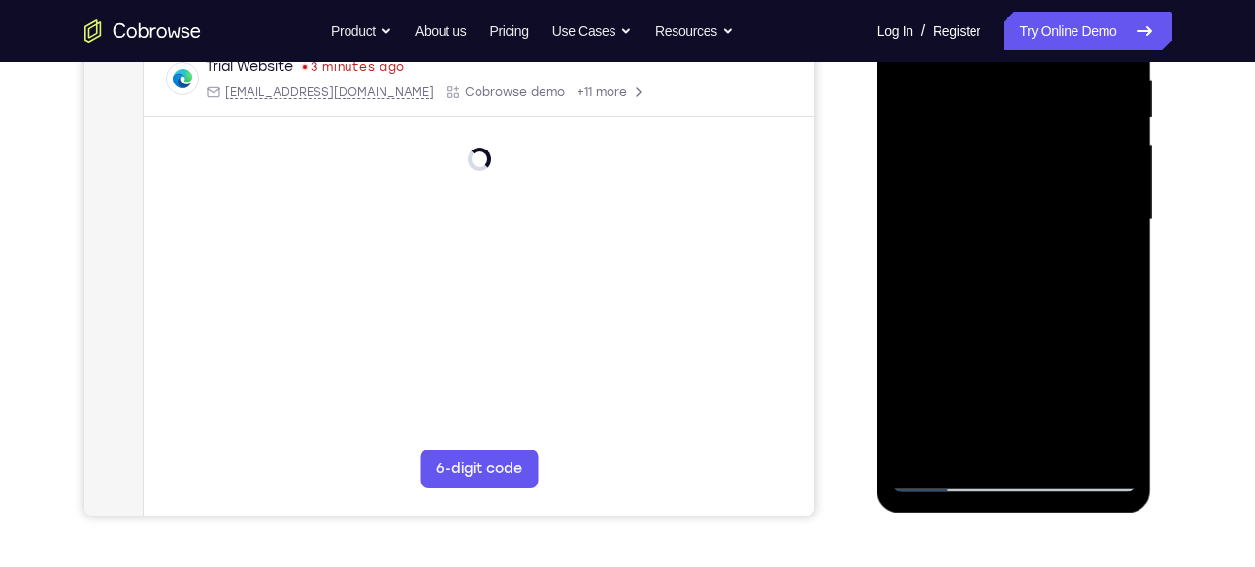
click at [993, 247] on div at bounding box center [1014, 220] width 245 height 543
drag, startPoint x: 1027, startPoint y: 425, endPoint x: 1025, endPoint y: 251, distance: 173.7
click at [1025, 251] on div at bounding box center [1014, 220] width 245 height 543
drag, startPoint x: 984, startPoint y: 396, endPoint x: 992, endPoint y: 129, distance: 267.0
click at [992, 129] on div at bounding box center [1014, 220] width 245 height 543
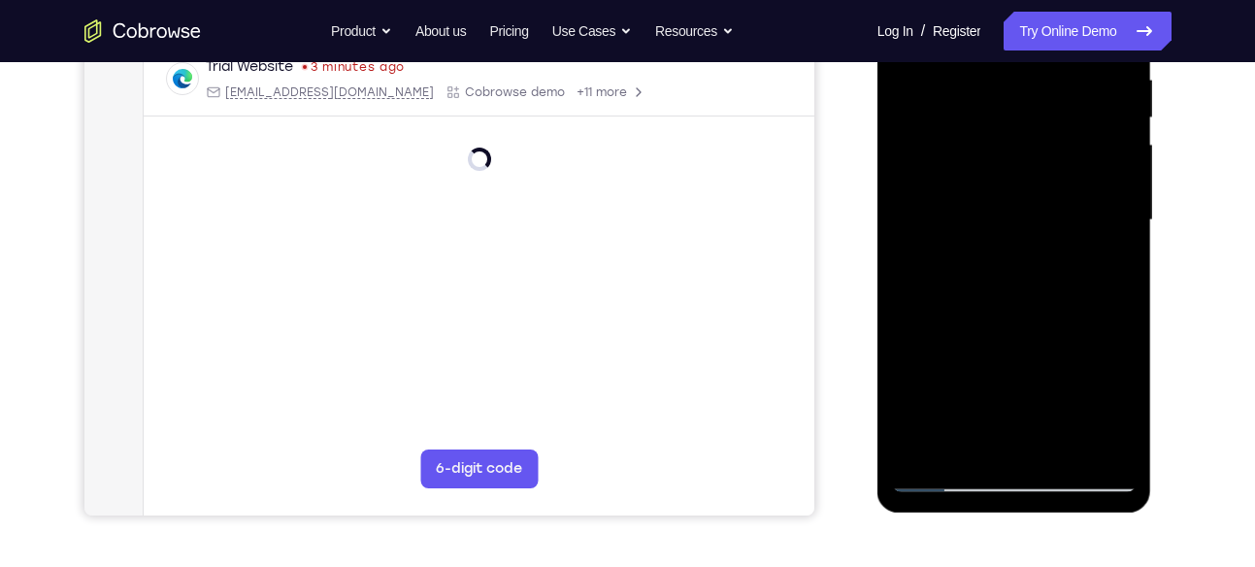
drag, startPoint x: 965, startPoint y: 397, endPoint x: 974, endPoint y: 159, distance: 238.0
click at [974, 159] on div at bounding box center [1014, 220] width 245 height 543
drag, startPoint x: 975, startPoint y: 346, endPoint x: 989, endPoint y: 47, distance: 299.2
click at [989, 47] on div at bounding box center [1014, 220] width 245 height 543
drag, startPoint x: 1009, startPoint y: 354, endPoint x: 1011, endPoint y: 316, distance: 37.9
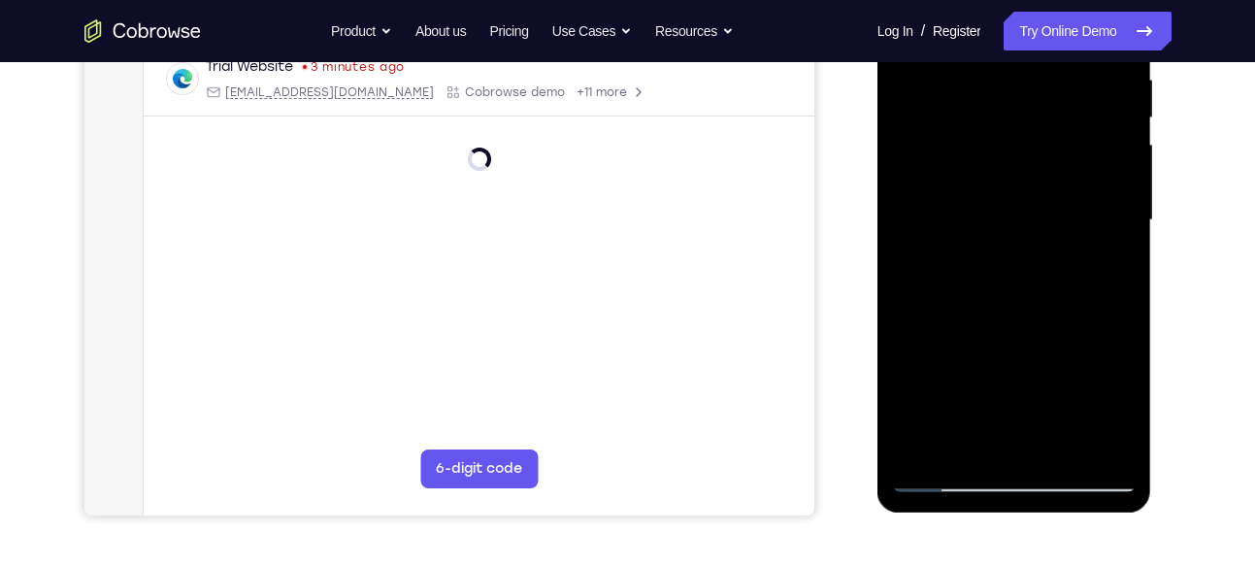
click at [1011, 316] on div at bounding box center [1014, 220] width 245 height 543
drag
click at [974, 108] on div at bounding box center [1014, 220] width 245 height 543
click at [984, 151] on div at bounding box center [1014, 220] width 245 height 543
click at [996, 181] on div at bounding box center [1014, 220] width 245 height 543
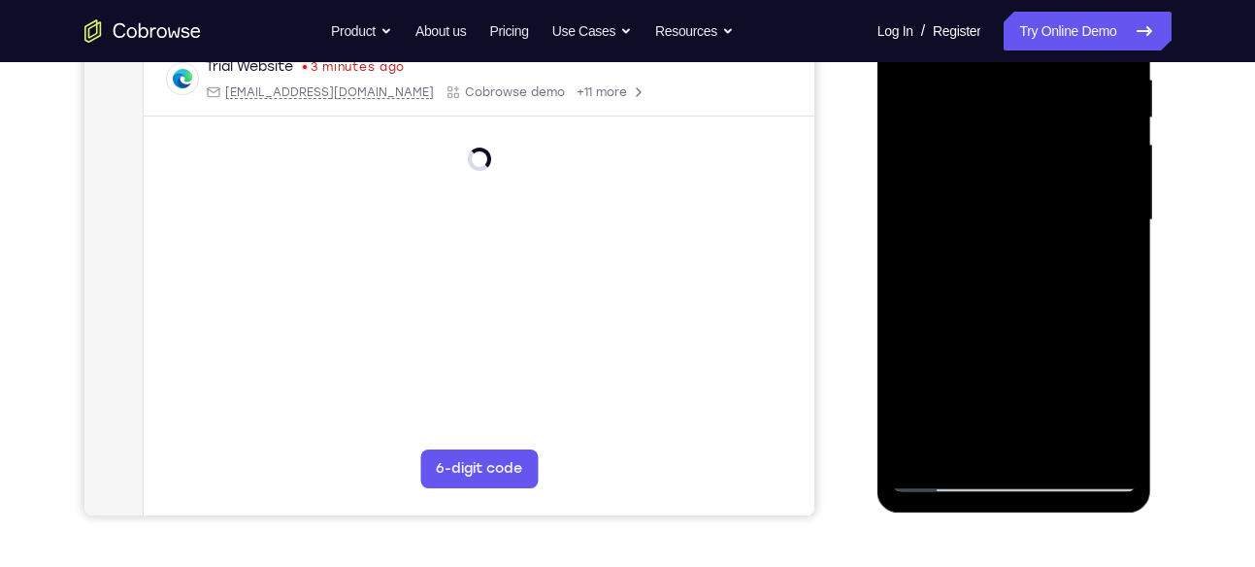
click at [944, 380] on div at bounding box center [1014, 220] width 245 height 543
click at [985, 379] on div at bounding box center [1014, 220] width 245 height 543
click at [1061, 142] on div at bounding box center [1014, 220] width 245 height 543
click at [1076, 174] on div at bounding box center [1014, 220] width 245 height 543
click at [1054, 366] on div at bounding box center [1014, 220] width 245 height 543
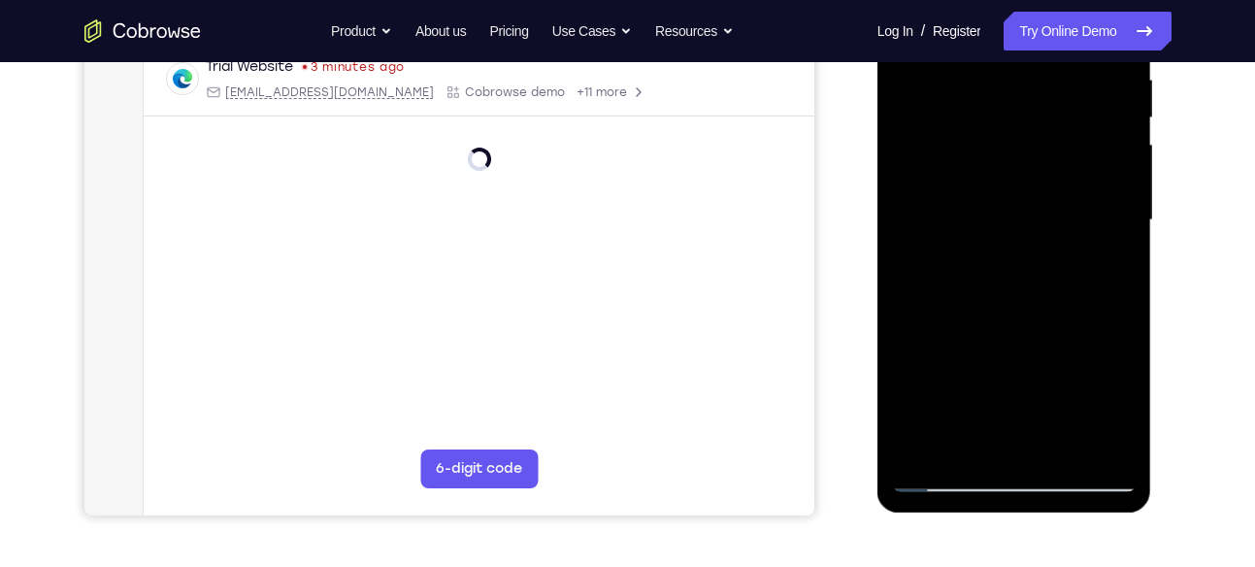
click at [1037, 372] on div at bounding box center [1014, 220] width 245 height 543
click at [925, 392] on div at bounding box center [1014, 220] width 245 height 543
drag, startPoint x: 1036, startPoint y: 214, endPoint x: 1036, endPoint y: 391, distance: 176.6
click at [1036, 391] on div at bounding box center [1014, 220] width 245 height 543
drag, startPoint x: 1050, startPoint y: 160, endPoint x: 1029, endPoint y: 278, distance: 119.4
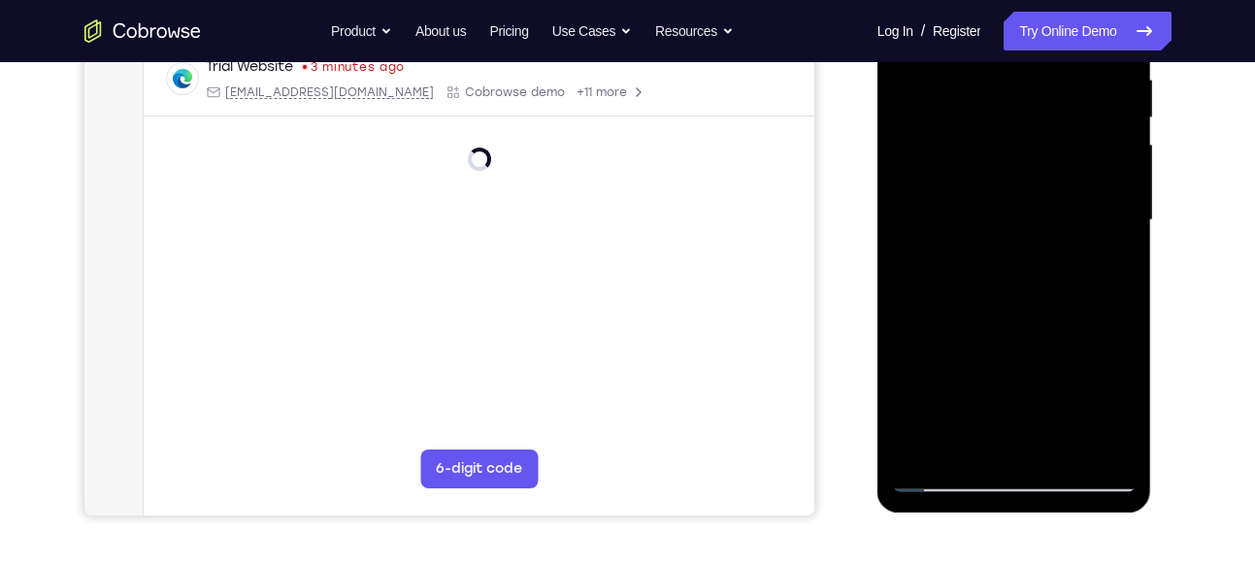
click at [1029, 278] on div at bounding box center [1014, 220] width 245 height 543
drag, startPoint x: 1050, startPoint y: 114, endPoint x: 1037, endPoint y: 402, distance: 288.5
click at [1037, 402] on div at bounding box center [1014, 220] width 245 height 543
drag, startPoint x: 1048, startPoint y: 136, endPoint x: 1013, endPoint y: 347, distance: 214.4
click at [1013, 347] on div at bounding box center [1014, 220] width 245 height 543
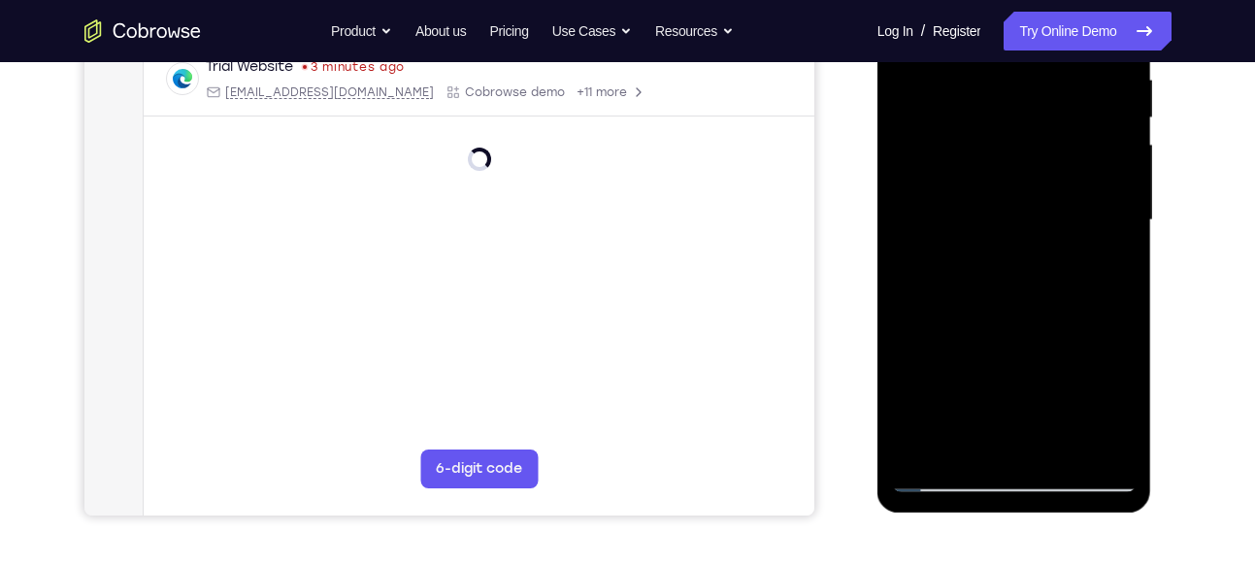
drag, startPoint x: 1036, startPoint y: 140, endPoint x: 1037, endPoint y: 357, distance: 217.4
click at [1037, 357] on div at bounding box center [1014, 220] width 245 height 543
drag, startPoint x: 1056, startPoint y: 180, endPoint x: 1046, endPoint y: 390, distance: 210.8
click at [1046, 390] on div at bounding box center [1014, 220] width 245 height 543
drag, startPoint x: 1056, startPoint y: 204, endPoint x: 1026, endPoint y: 373, distance: 171.5
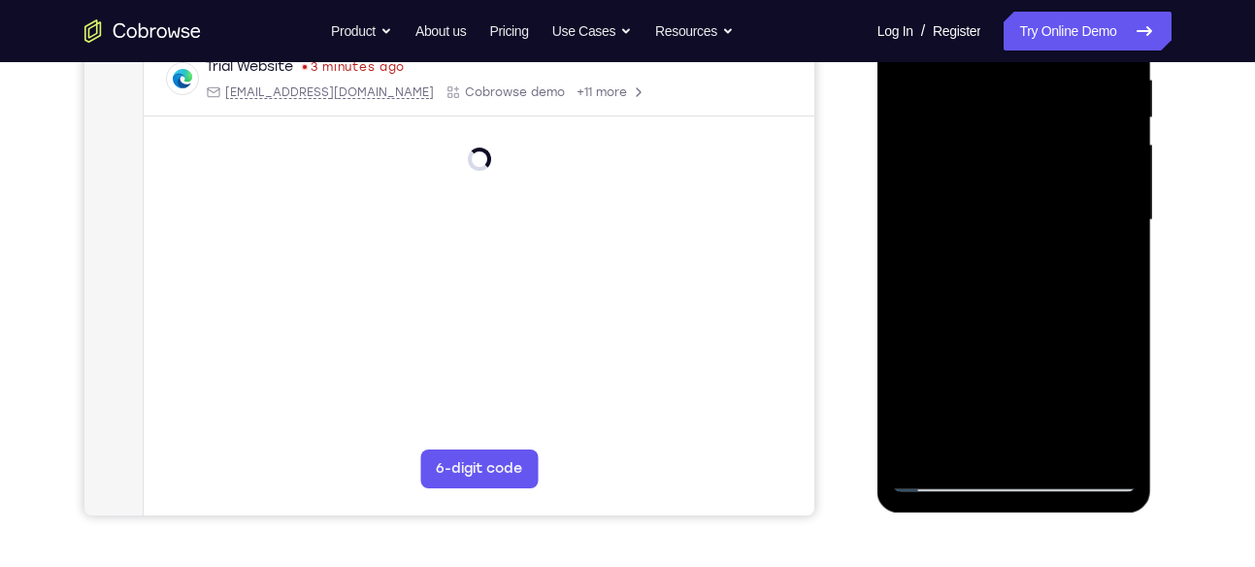
click at [1026, 373] on div at bounding box center [1014, 220] width 245 height 543
drag, startPoint x: 1035, startPoint y: 175, endPoint x: 989, endPoint y: 397, distance: 226.9
click at [989, 397] on div at bounding box center [1014, 220] width 245 height 543
click at [911, 449] on div at bounding box center [1014, 220] width 245 height 543
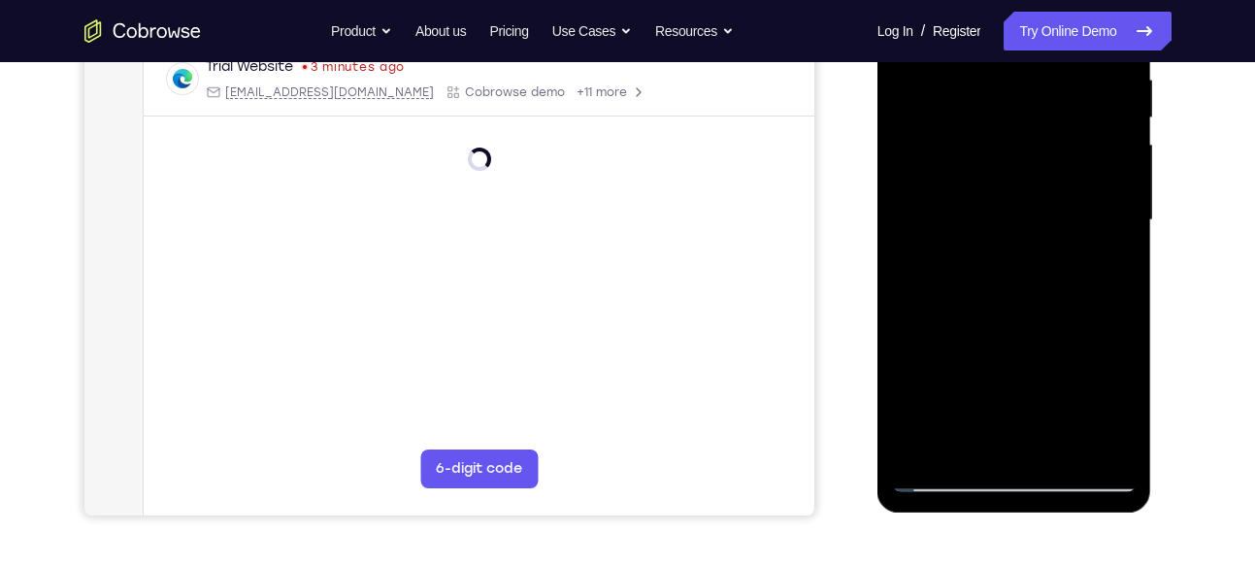
click at [1063, 448] on div at bounding box center [1014, 220] width 245 height 543
